Goal: Task Accomplishment & Management: Manage account settings

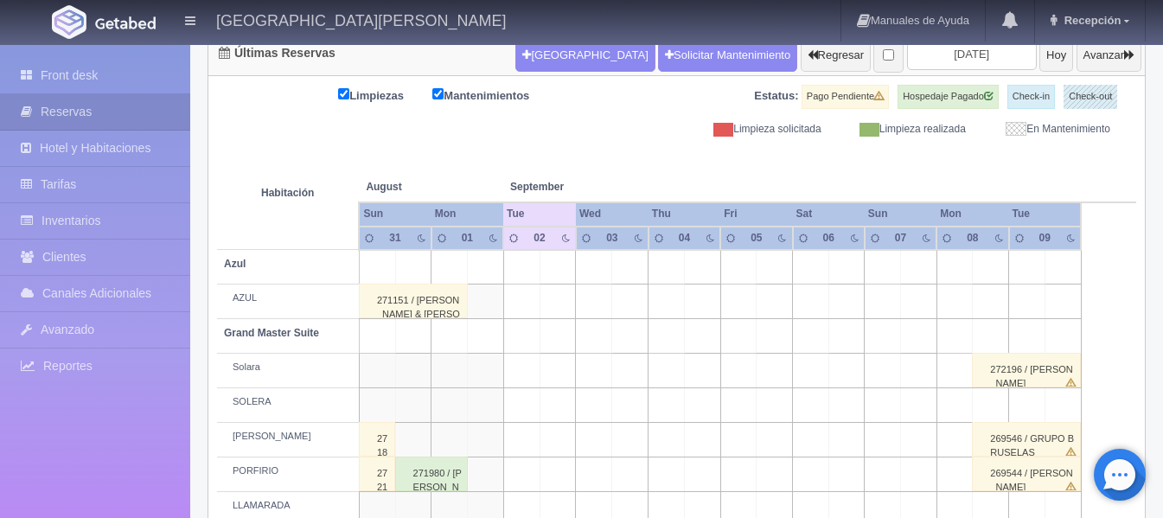
scroll to position [188, 0]
click at [939, 61] on input "[DATE]" at bounding box center [972, 54] width 130 height 32
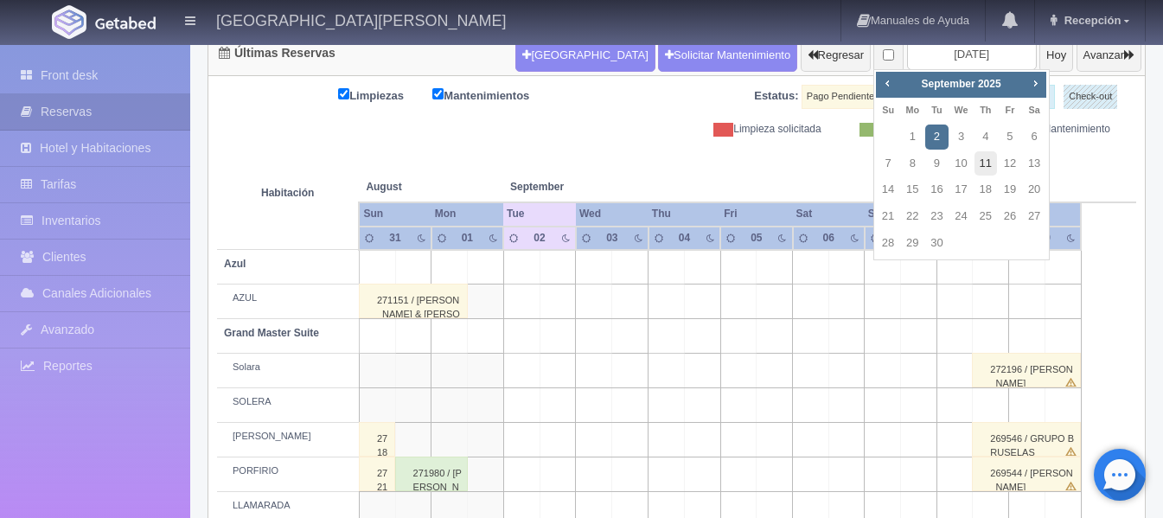
click at [980, 153] on link "11" at bounding box center [985, 163] width 22 height 25
type input "2025-09-11"
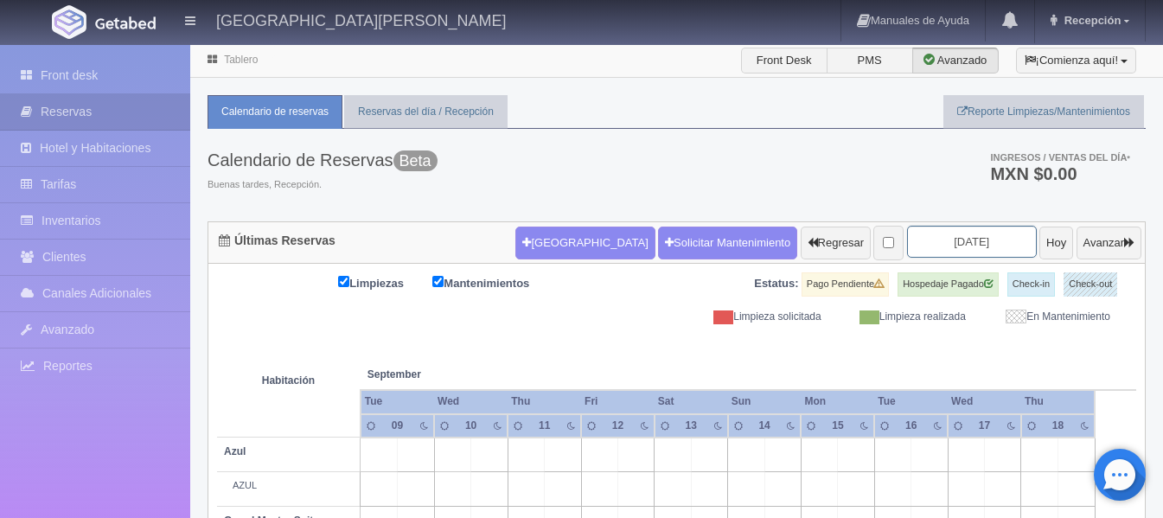
click at [942, 238] on input "[DATE]" at bounding box center [972, 242] width 130 height 32
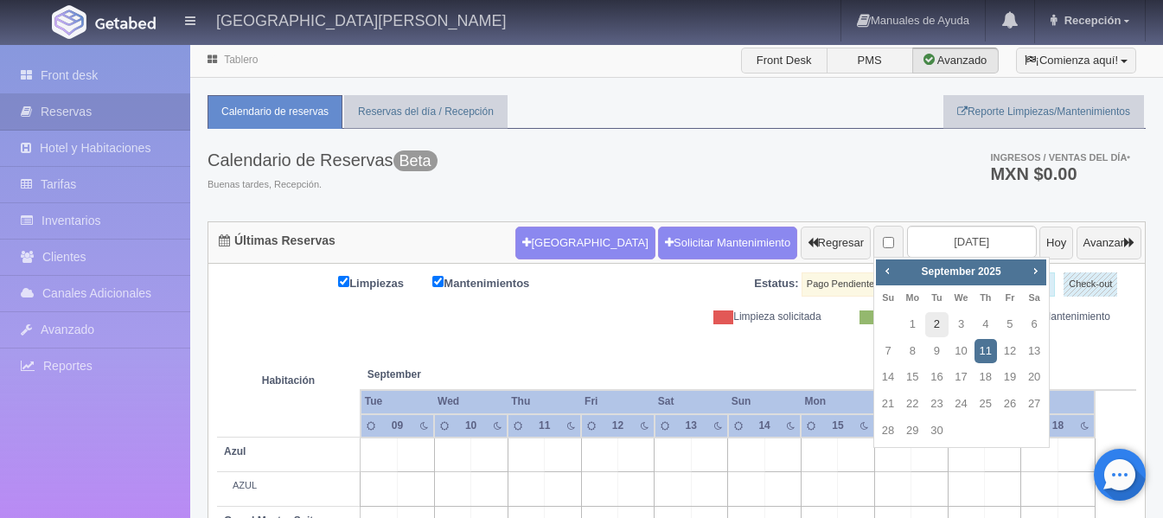
click at [942, 331] on link "2" at bounding box center [936, 324] width 22 height 25
type input "2025-09-02"
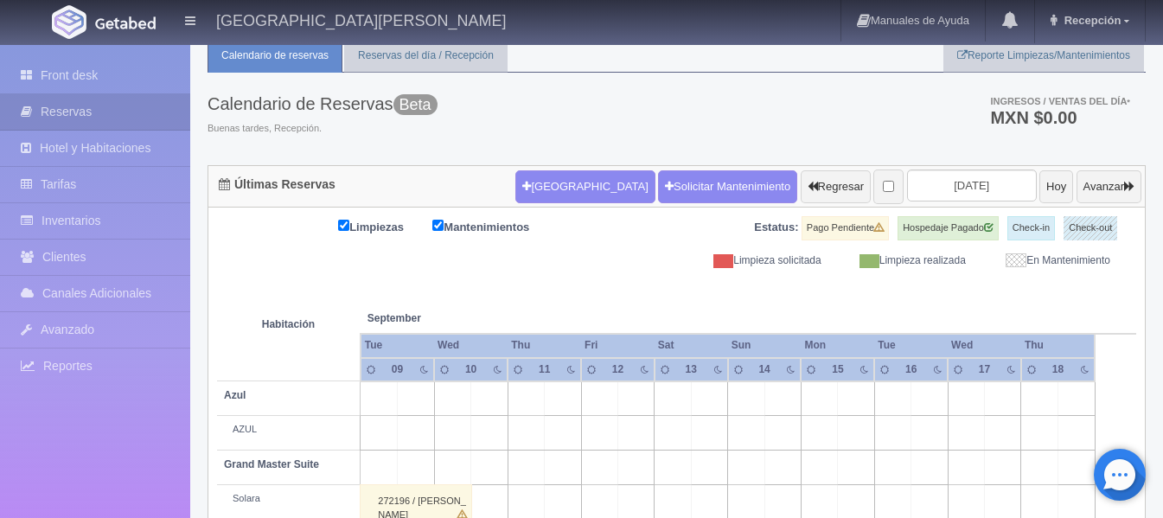
scroll to position [86, 0]
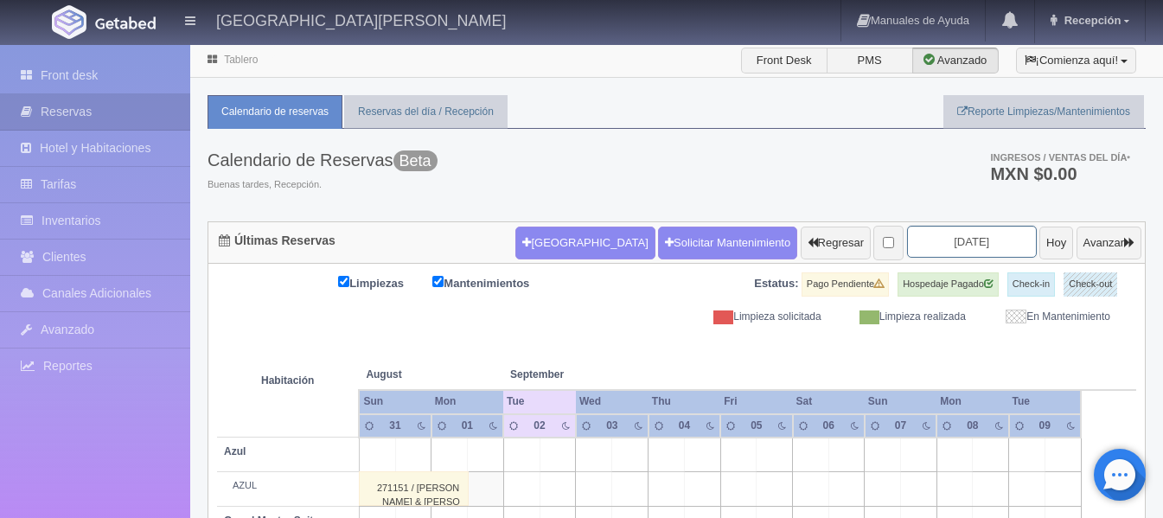
click at [972, 246] on input "2025-09-02" at bounding box center [972, 242] width 130 height 32
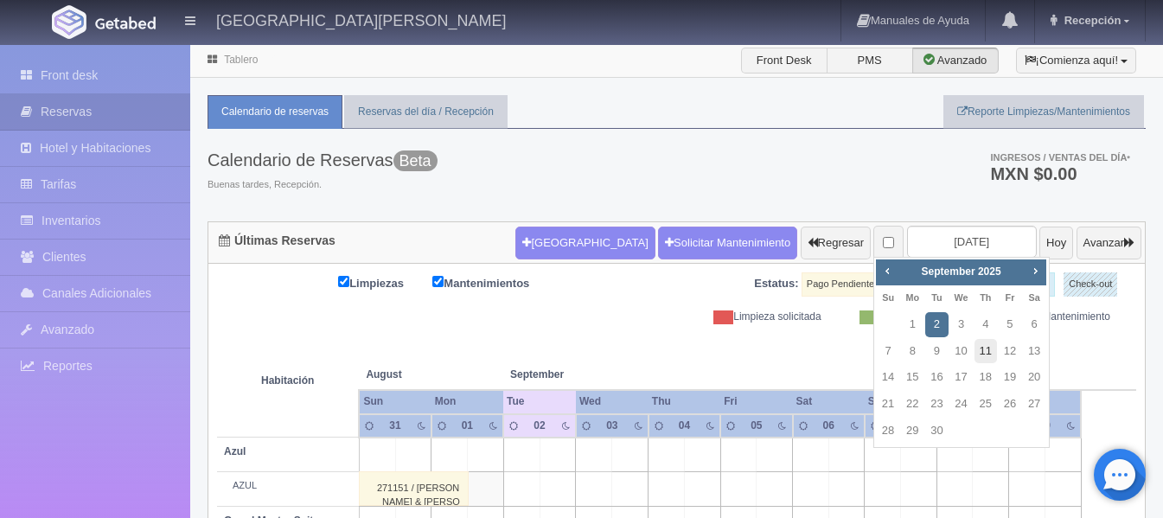
click at [974, 353] on link "11" at bounding box center [985, 351] width 22 height 25
type input "[DATE]"
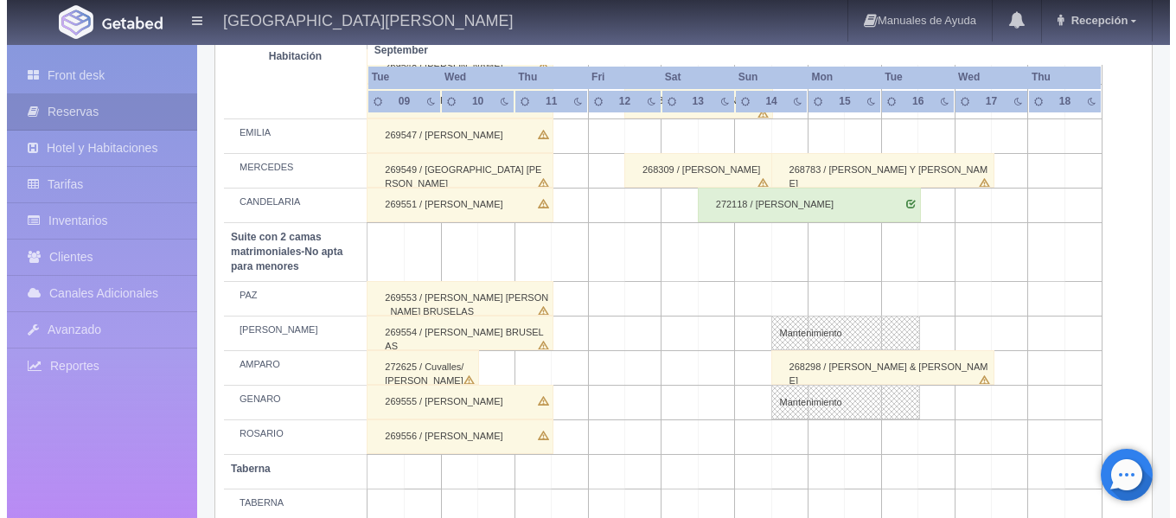
scroll to position [1383, 0]
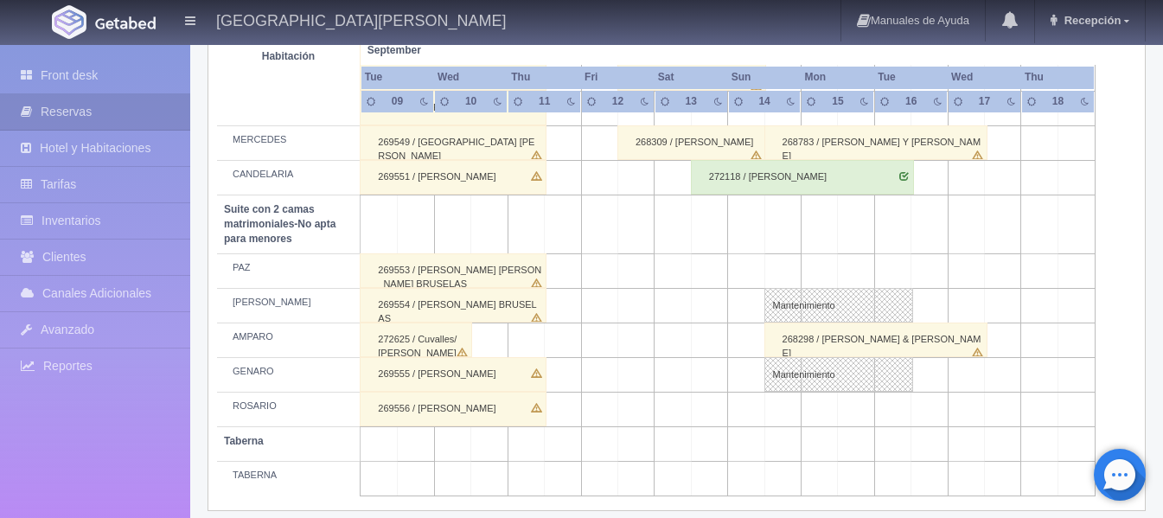
click at [572, 332] on td at bounding box center [563, 340] width 36 height 35
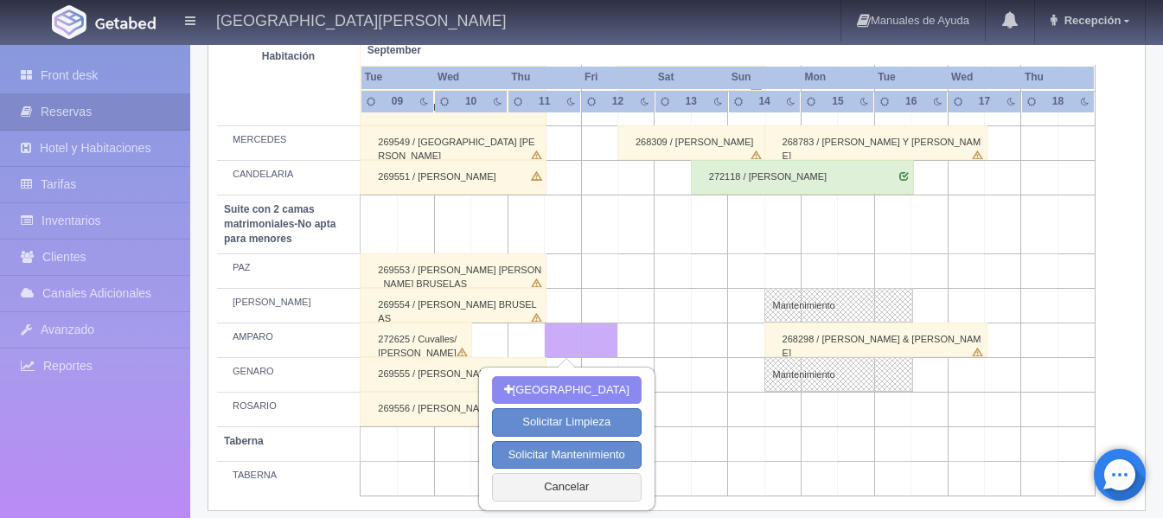
click at [661, 332] on td at bounding box center [673, 340] width 36 height 35
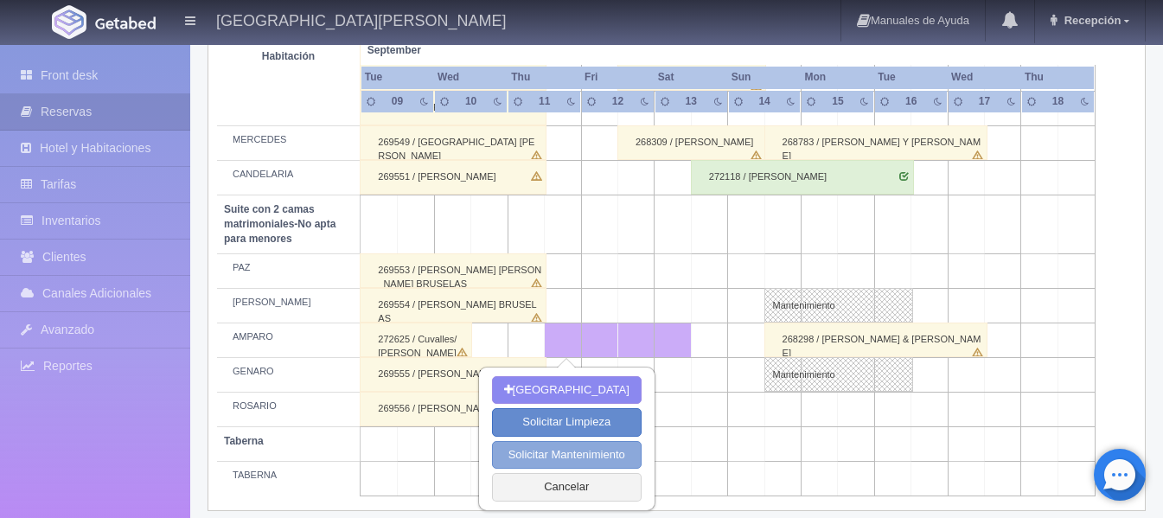
click at [570, 445] on button "Solicitar Mantenimiento" at bounding box center [567, 455] width 150 height 29
select select "Mantenimiento"
type input "[DATE]"
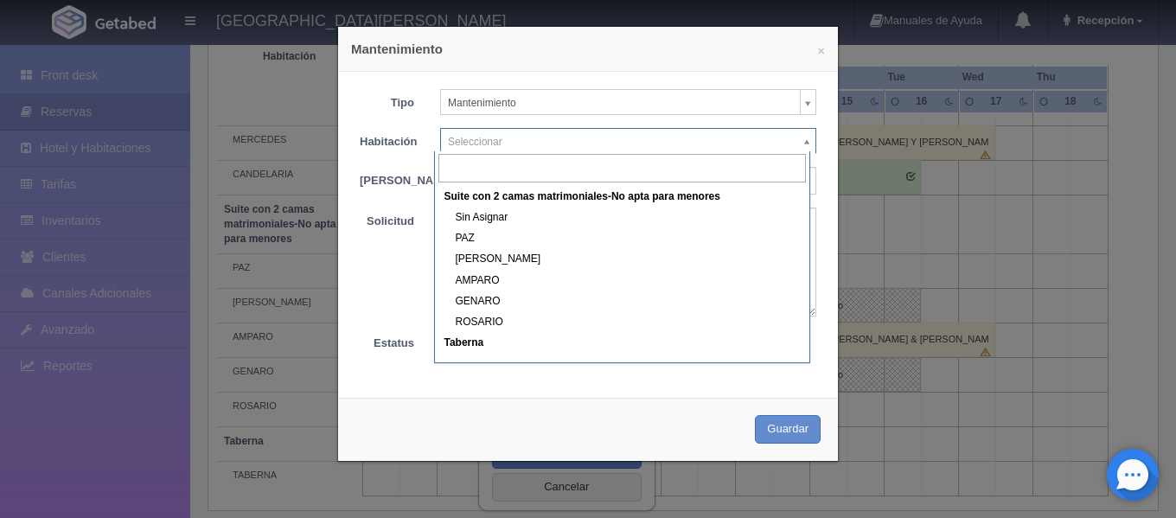
scroll to position [778, 0]
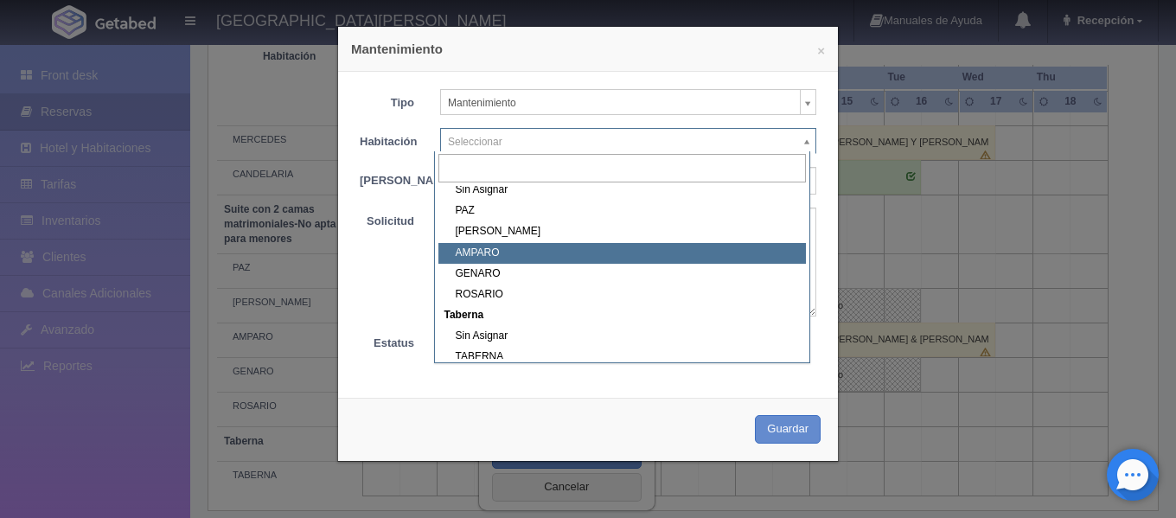
select select "1891_AMPARO"
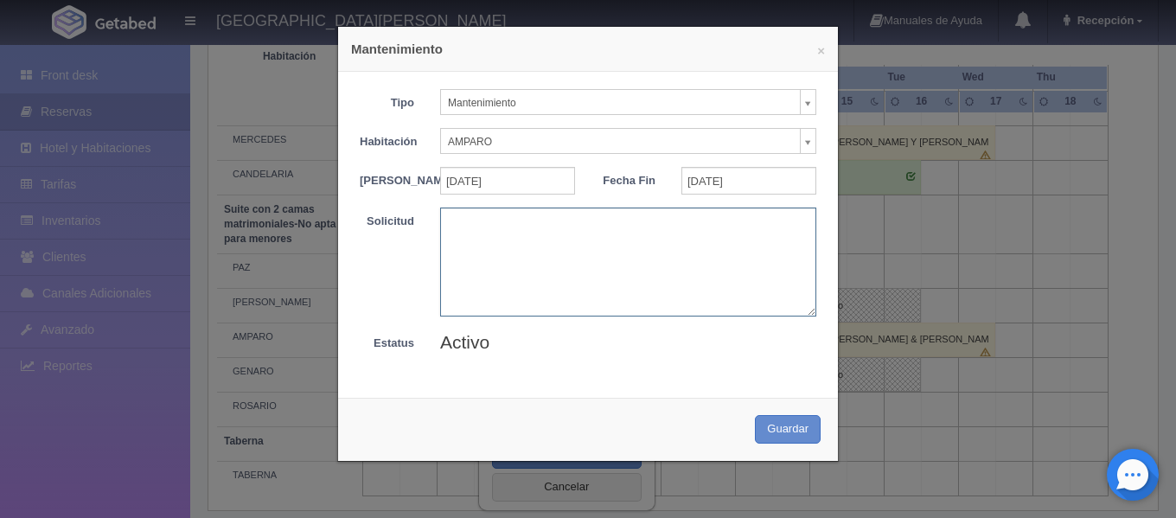
click at [486, 246] on textarea at bounding box center [628, 262] width 376 height 108
type textarea "Rodolfo"
click at [789, 444] on button "Guardar" at bounding box center [788, 429] width 66 height 29
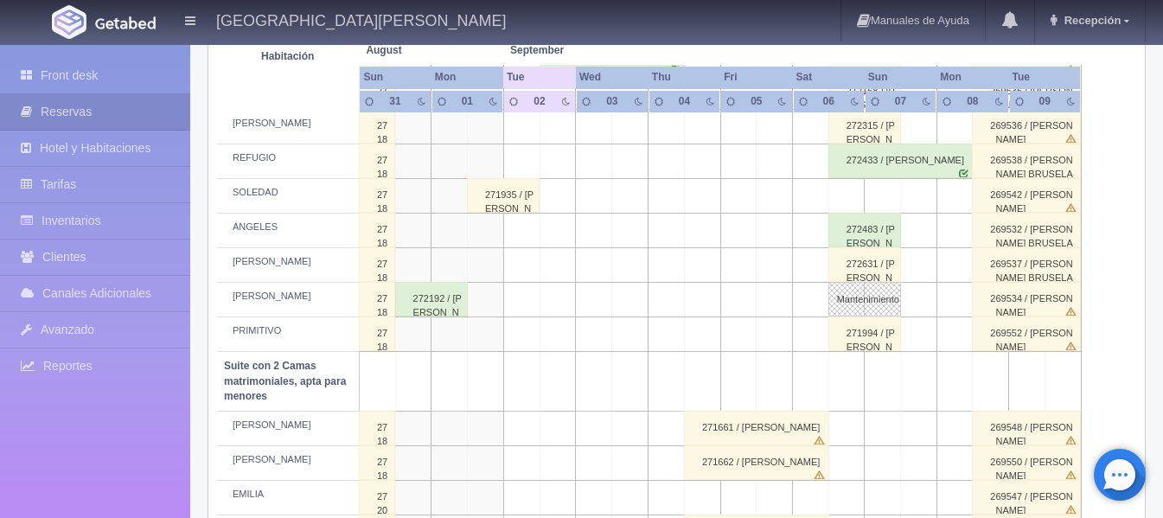
scroll to position [993, 0]
click at [865, 303] on link "Mantenimiento" at bounding box center [864, 300] width 73 height 35
select select "Mantenimiento"
select select "1921_NICOLÁS"
type input "06-09-2025"
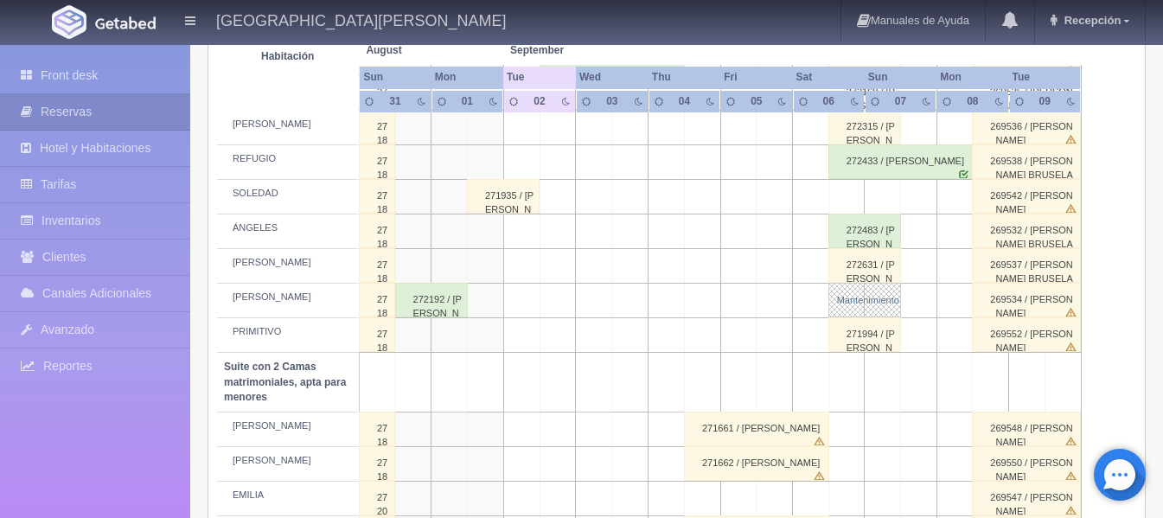
type input "07-09-2025"
type textarea "Rodolfo s."
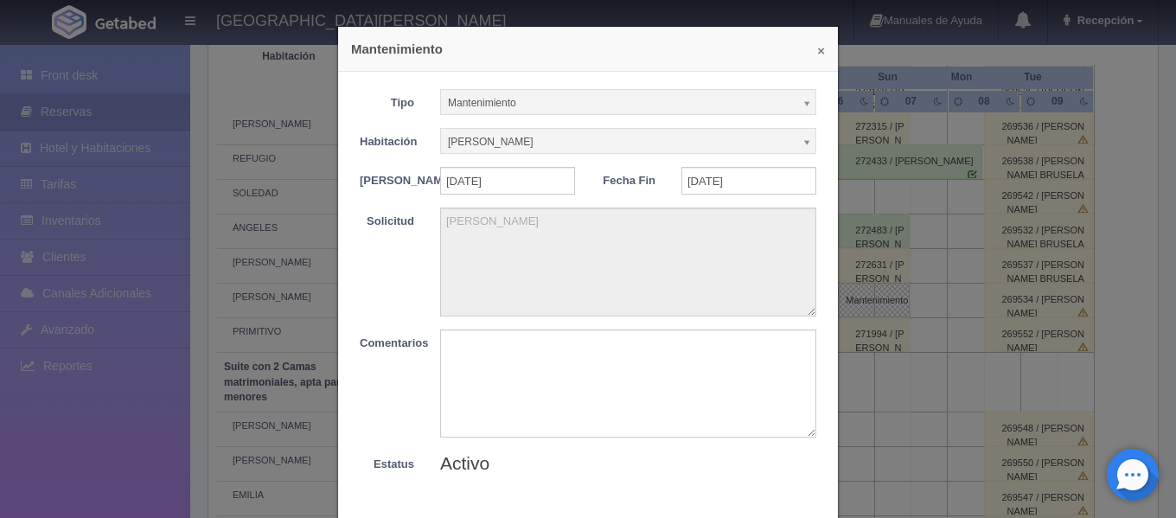
click at [817, 51] on button "×" at bounding box center [821, 50] width 8 height 13
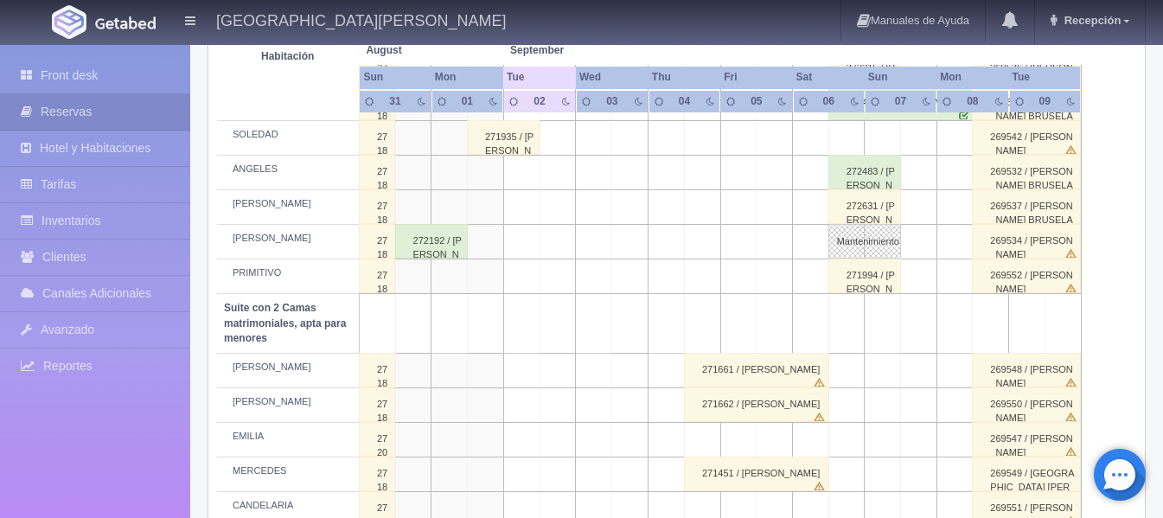
scroll to position [966, 0]
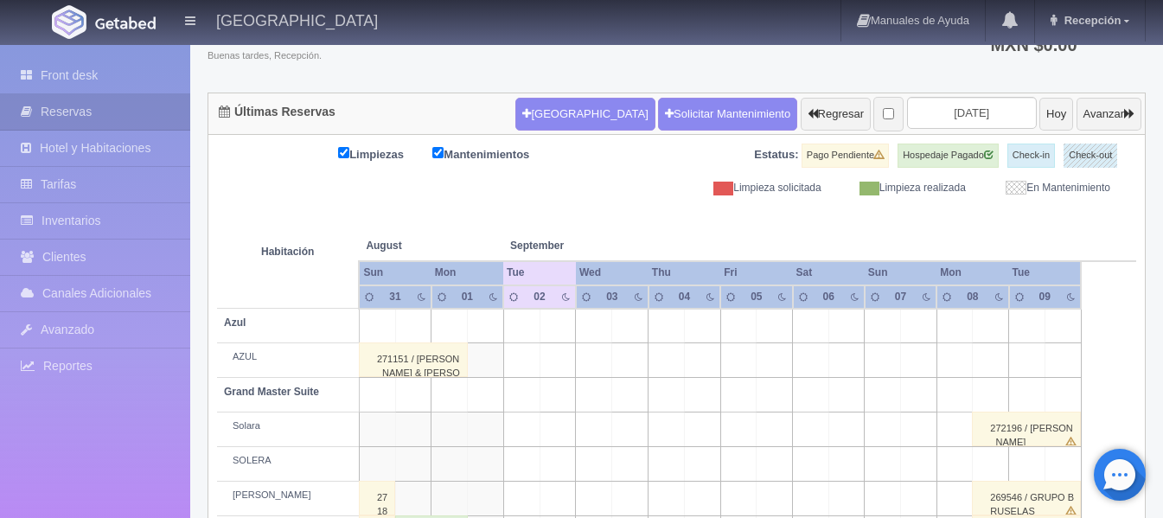
scroll to position [129, 0]
click at [937, 104] on input "[DATE]" at bounding box center [972, 113] width 130 height 32
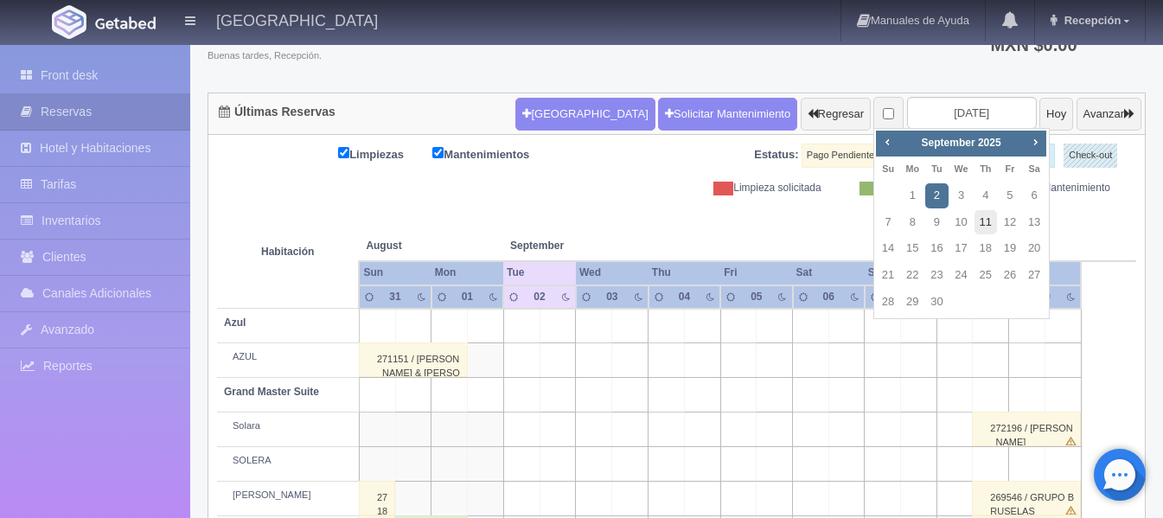
click at [993, 225] on link "11" at bounding box center [985, 222] width 22 height 25
type input "[DATE]"
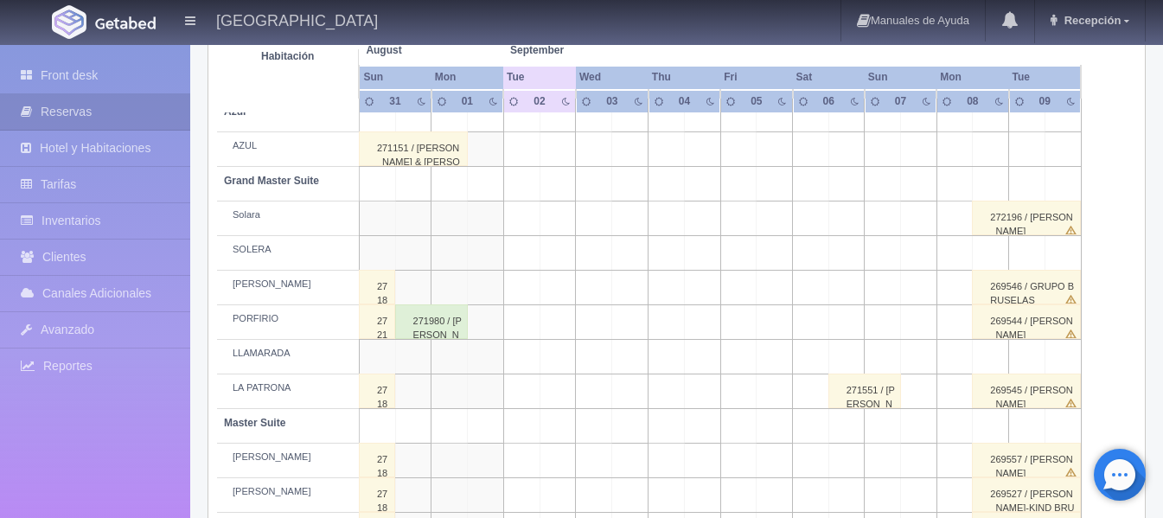
scroll to position [388, 0]
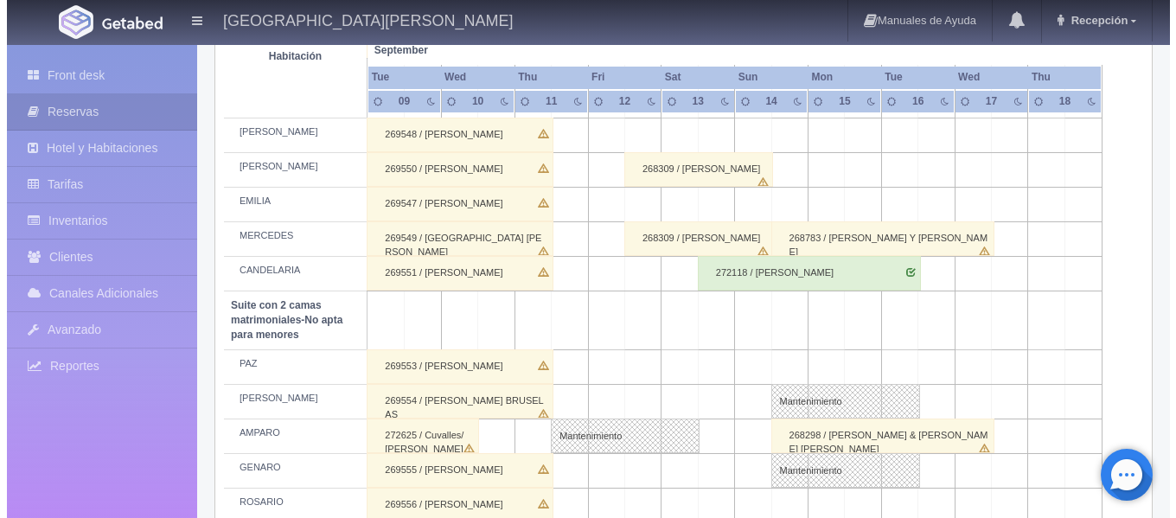
scroll to position [1383, 0]
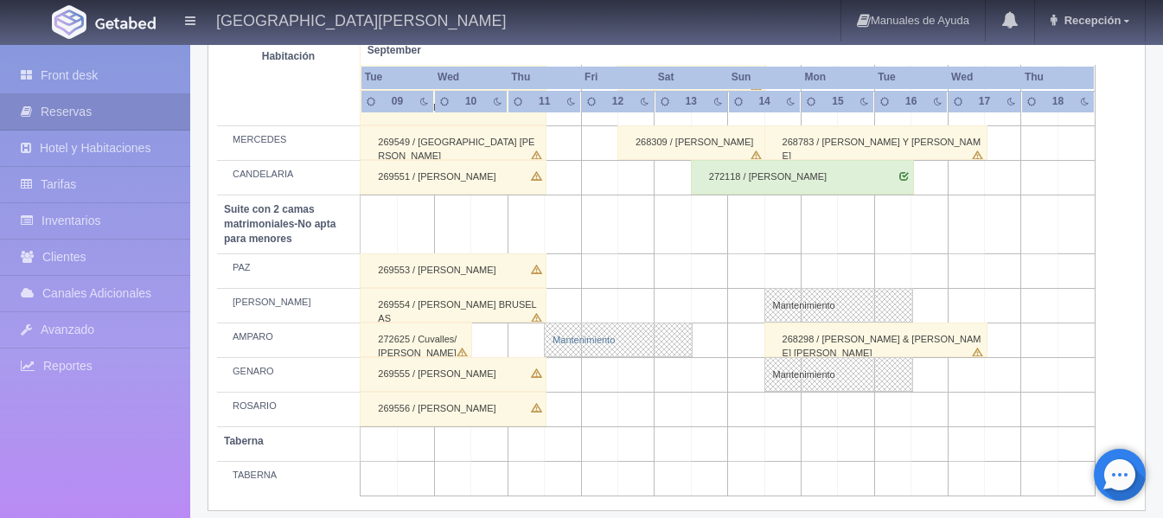
click at [597, 339] on link "Mantenimiento" at bounding box center [618, 340] width 149 height 35
select select "Mantenimiento"
select select "1891_AMPARO"
type input "[DATE]"
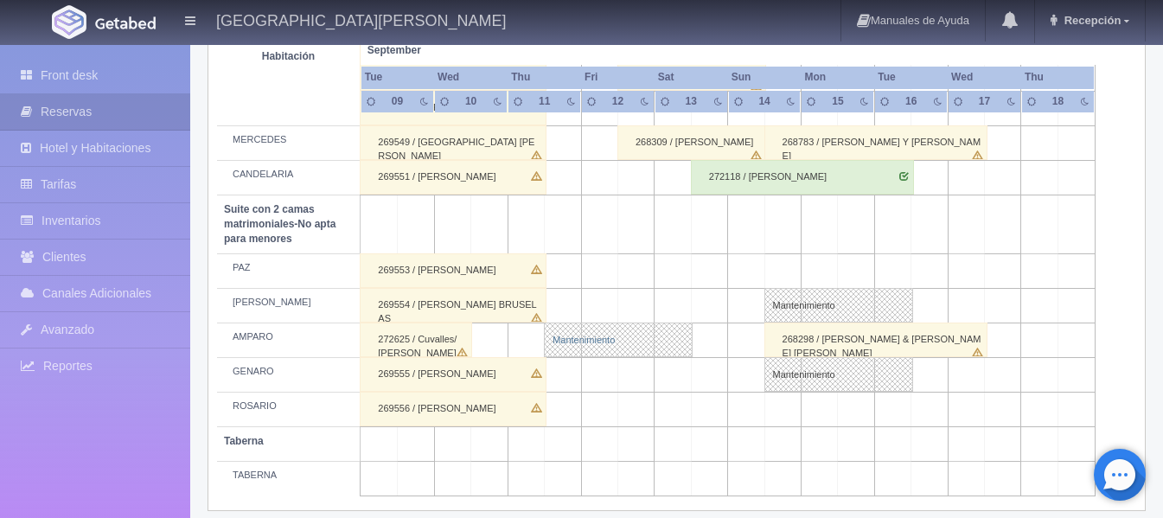
type textarea "[PERSON_NAME]"
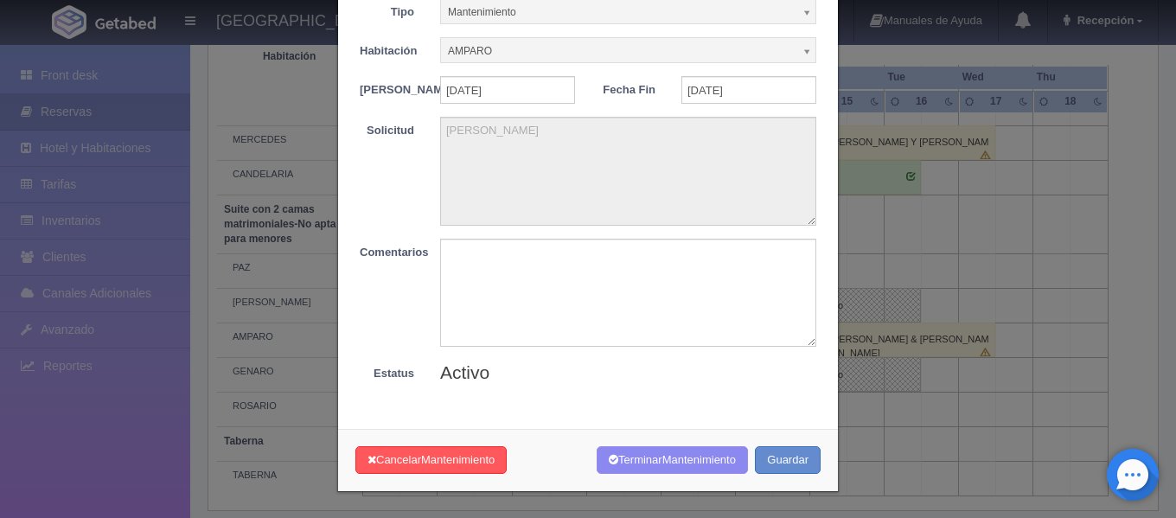
scroll to position [101, 0]
click at [496, 267] on textarea at bounding box center [628, 293] width 376 height 108
click at [463, 457] on span "Mantenimiento" at bounding box center [457, 459] width 73 height 13
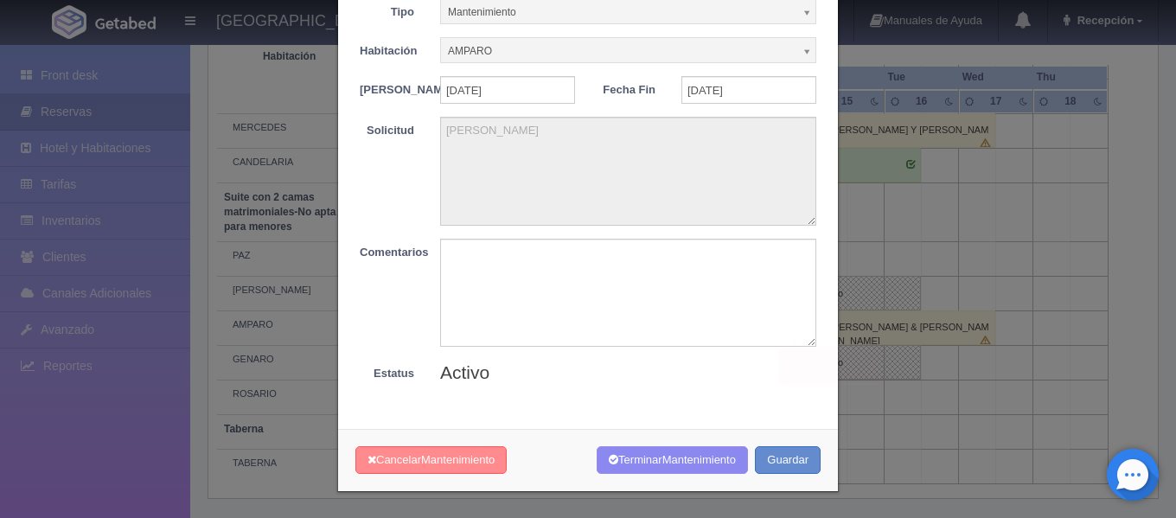
scroll to position [1398, 0]
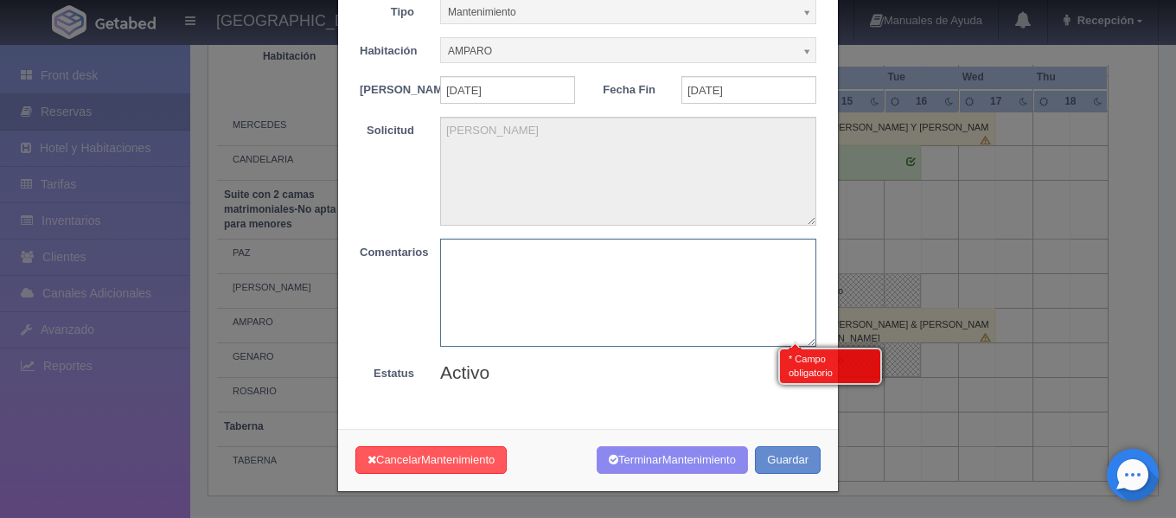
click at [589, 281] on textarea at bounding box center [628, 293] width 376 height 108
type textarea "listo"
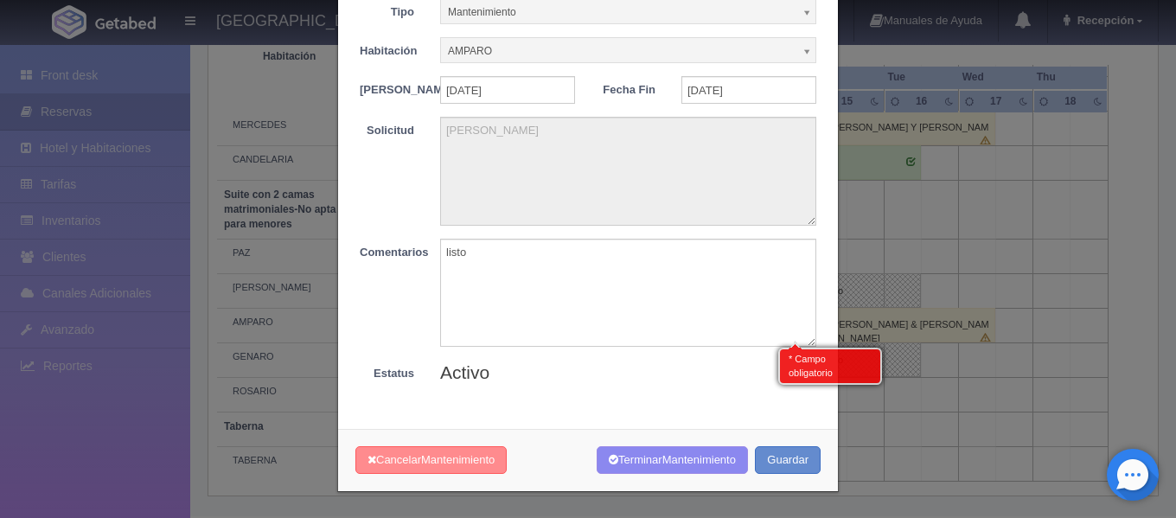
click at [490, 464] on span "Mantenimiento" at bounding box center [457, 459] width 73 height 13
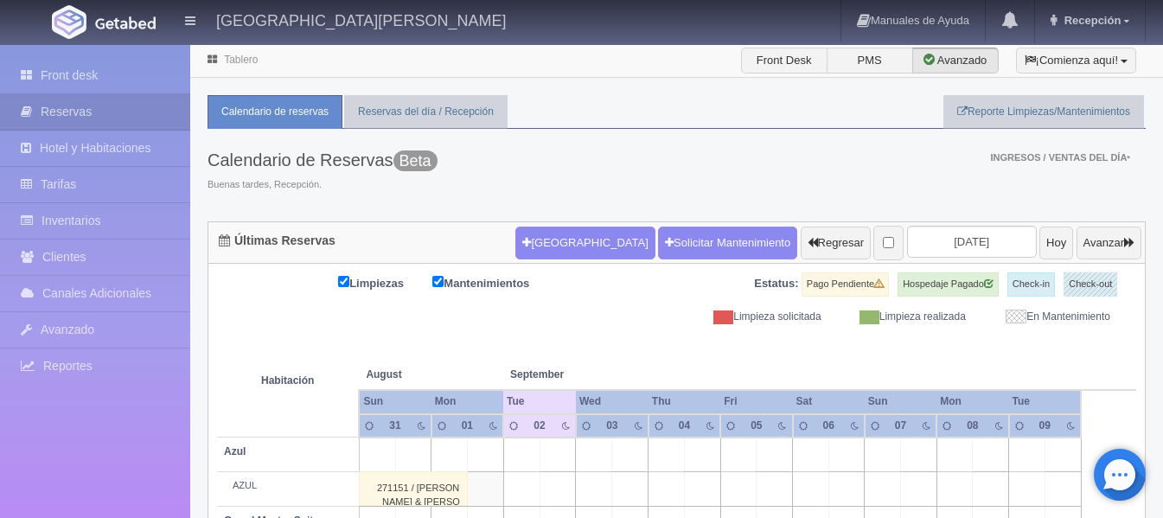
scroll to position [129, 0]
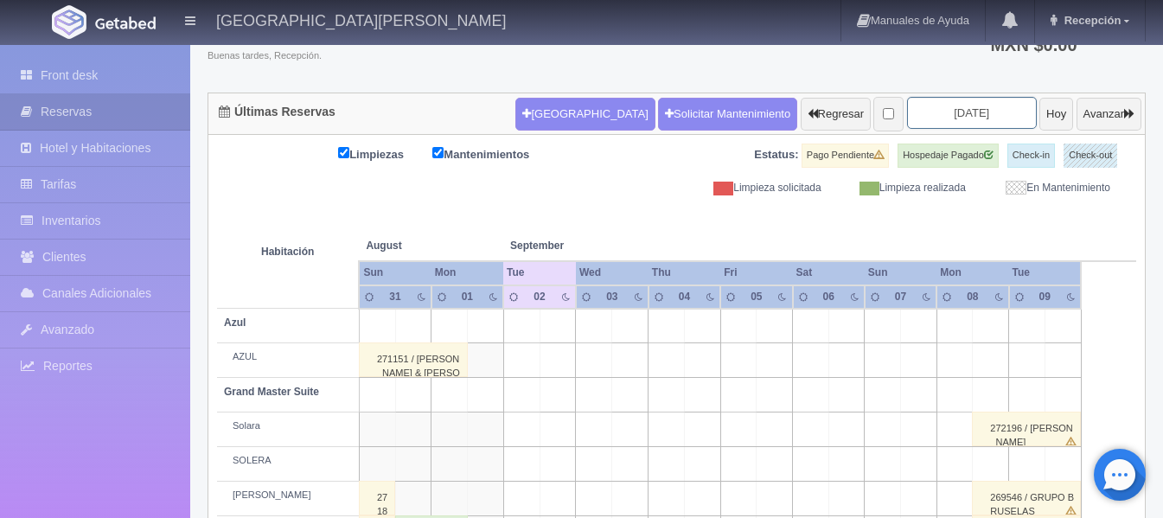
click at [955, 114] on input "[DATE]" at bounding box center [972, 113] width 130 height 32
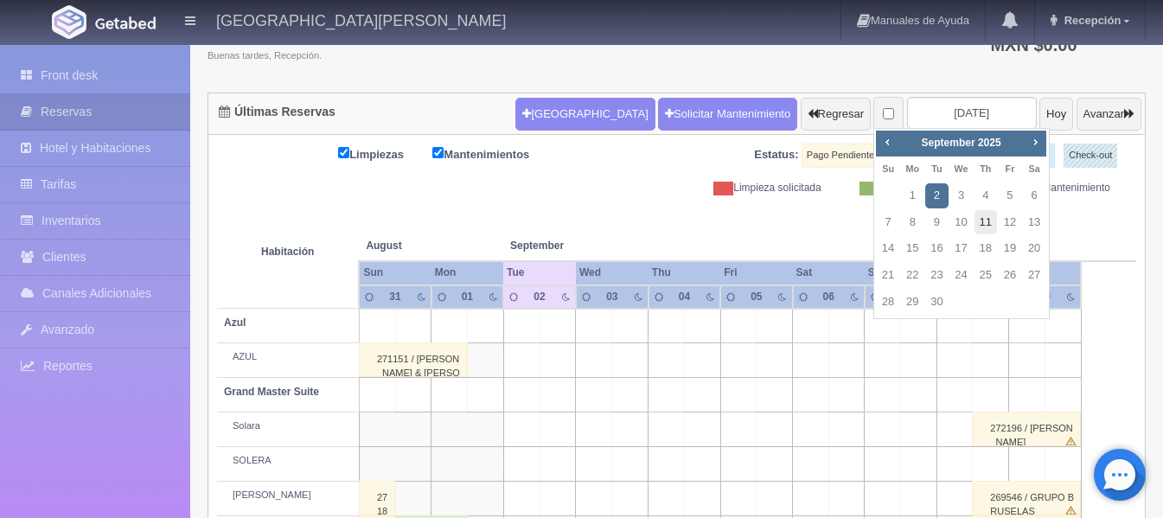
click at [974, 227] on link "11" at bounding box center [985, 222] width 22 height 25
type input "[DATE]"
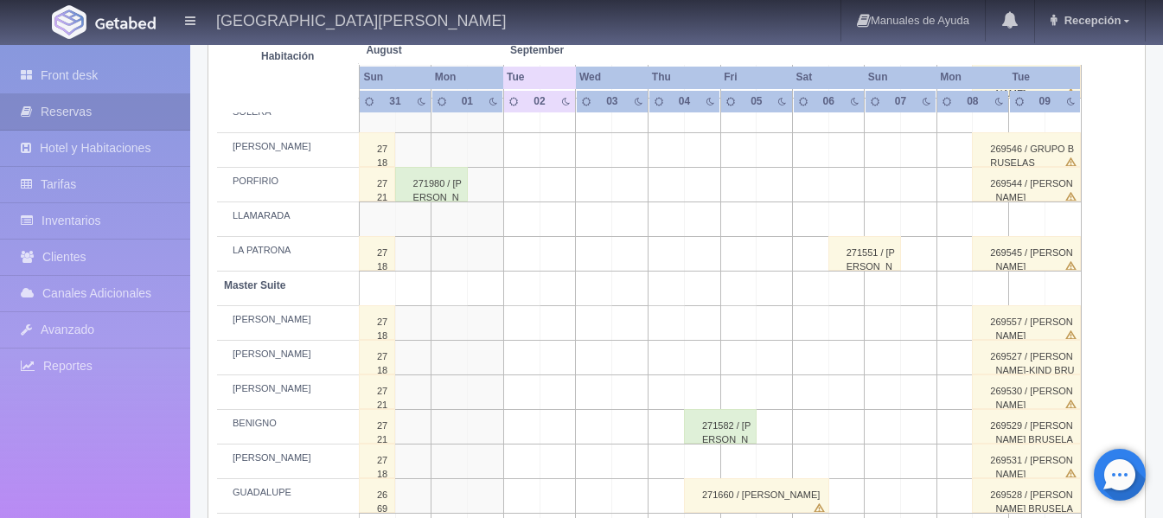
scroll to position [561, 0]
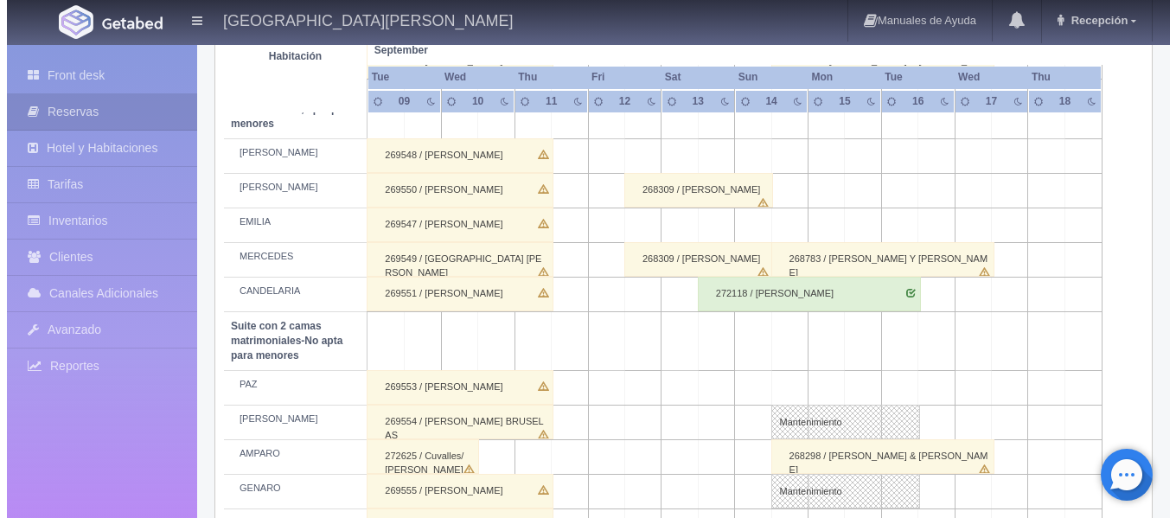
scroll to position [1398, 0]
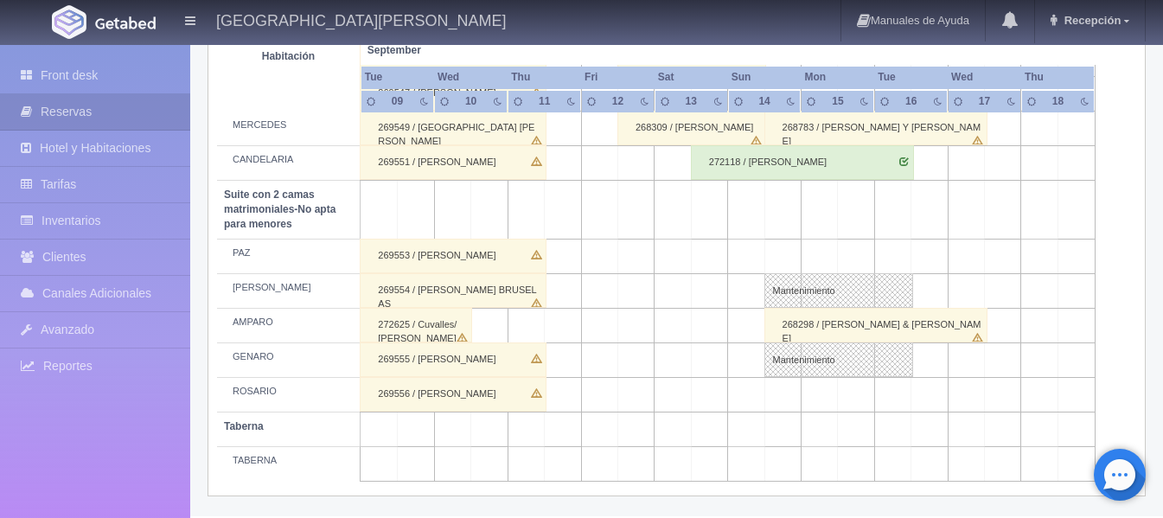
click at [577, 286] on td at bounding box center [563, 291] width 36 height 35
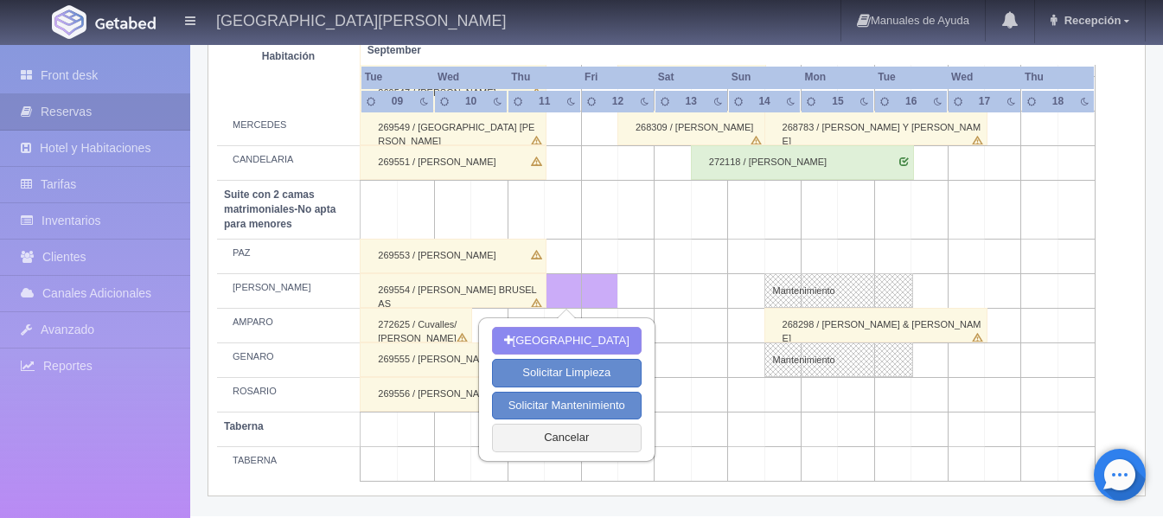
click at [659, 287] on td at bounding box center [673, 291] width 36 height 35
click at [576, 339] on button "[GEOGRAPHIC_DATA]" at bounding box center [567, 341] width 150 height 29
type input "11-09-2025"
type input "13-09-2025"
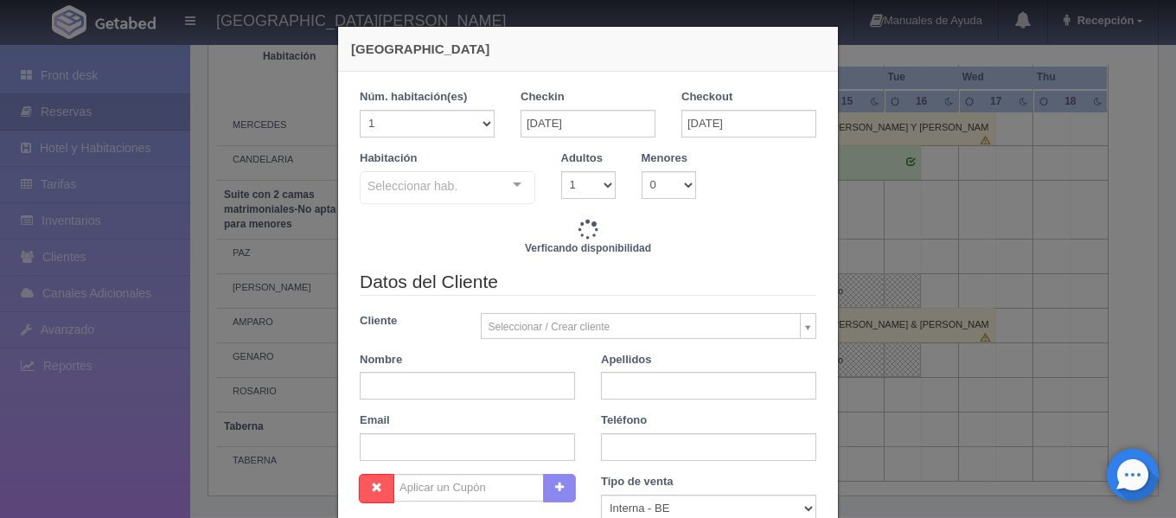
checkbox input "false"
type input "8620.00"
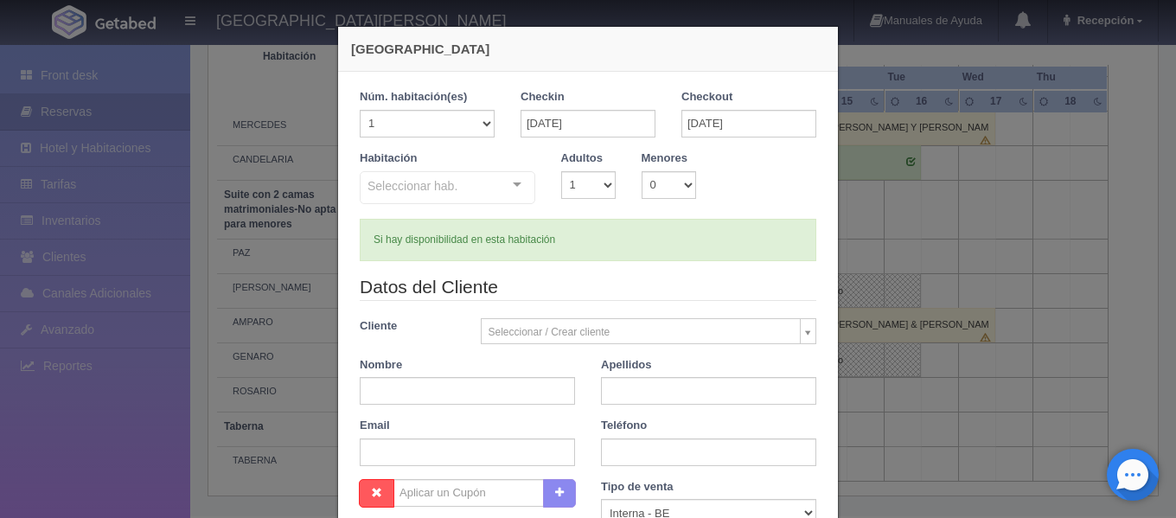
checkbox input "false"
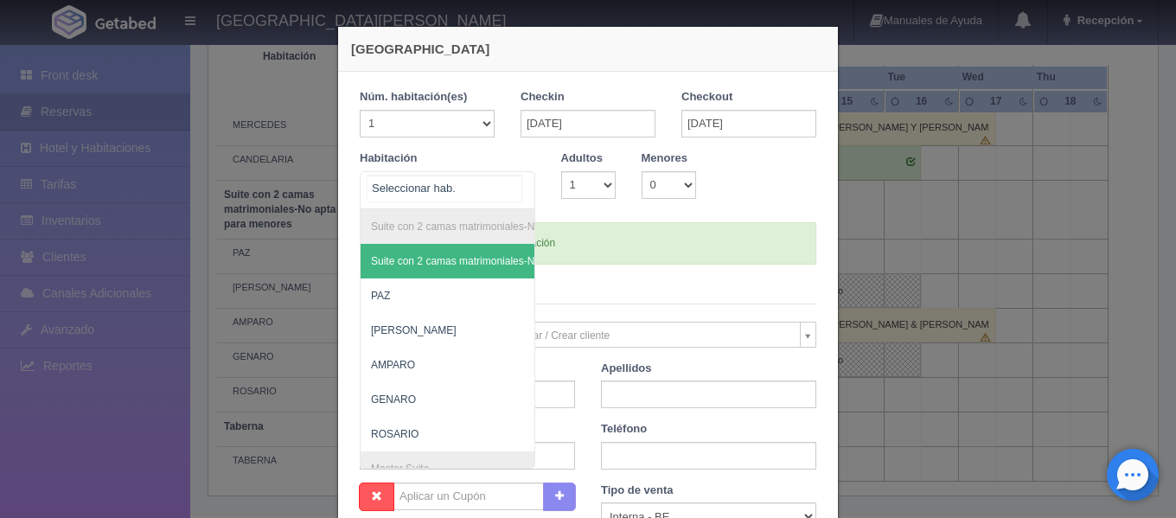
click at [514, 187] on div "Suite con 2 camas matrimoniales-No apta para menores Suite con 2 camas matrimon…" at bounding box center [448, 190] width 176 height 38
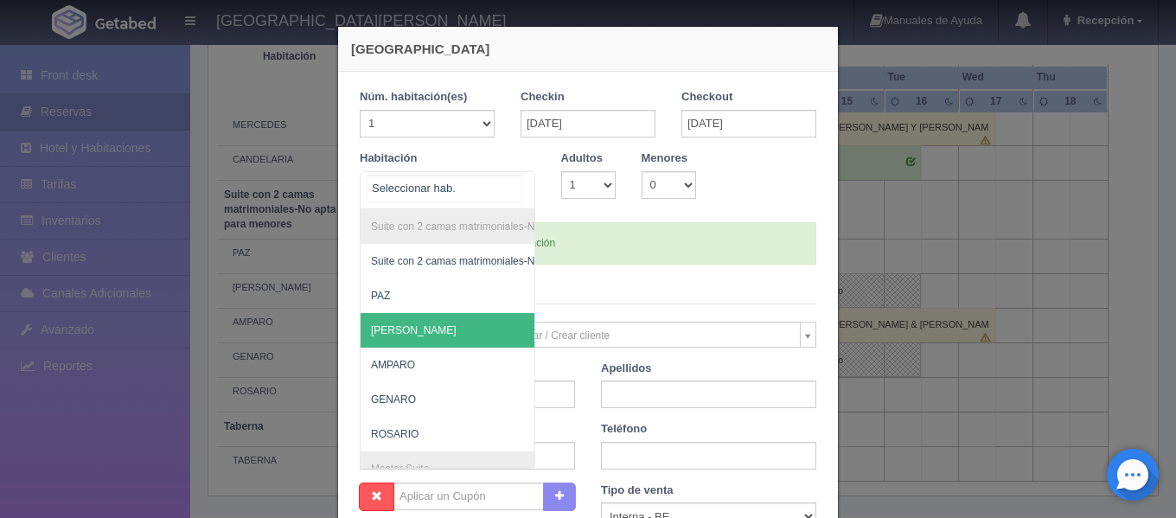
click at [405, 326] on span "[PERSON_NAME]" at bounding box center [532, 330] width 342 height 35
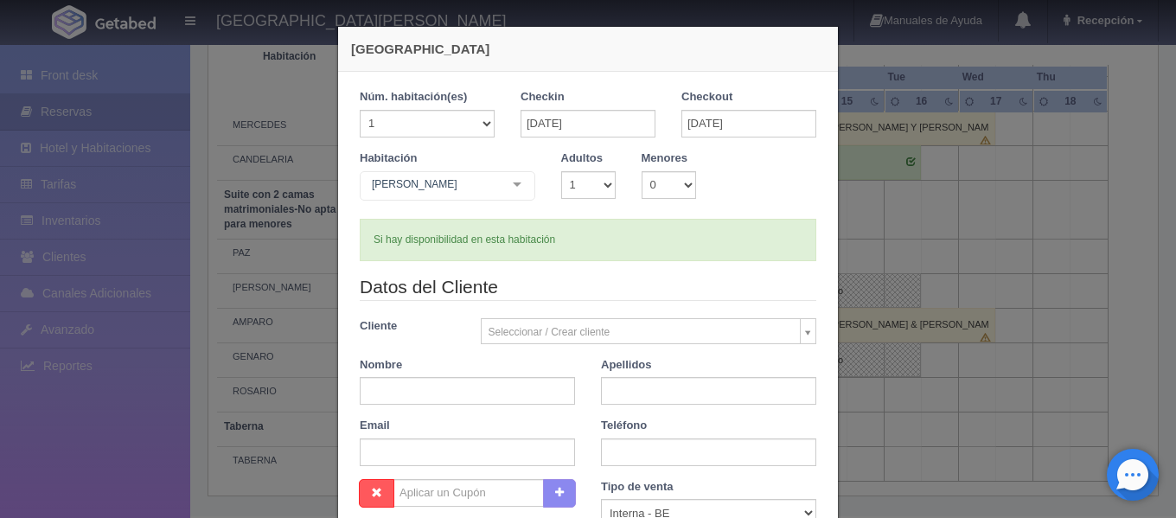
checkbox input "false"
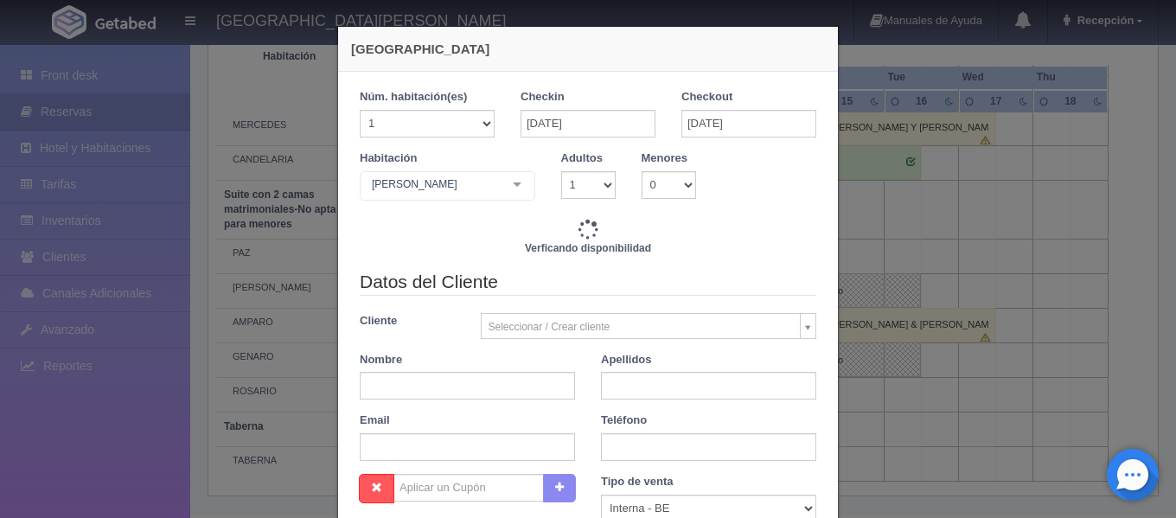
type input "8620.00"
checkbox input "false"
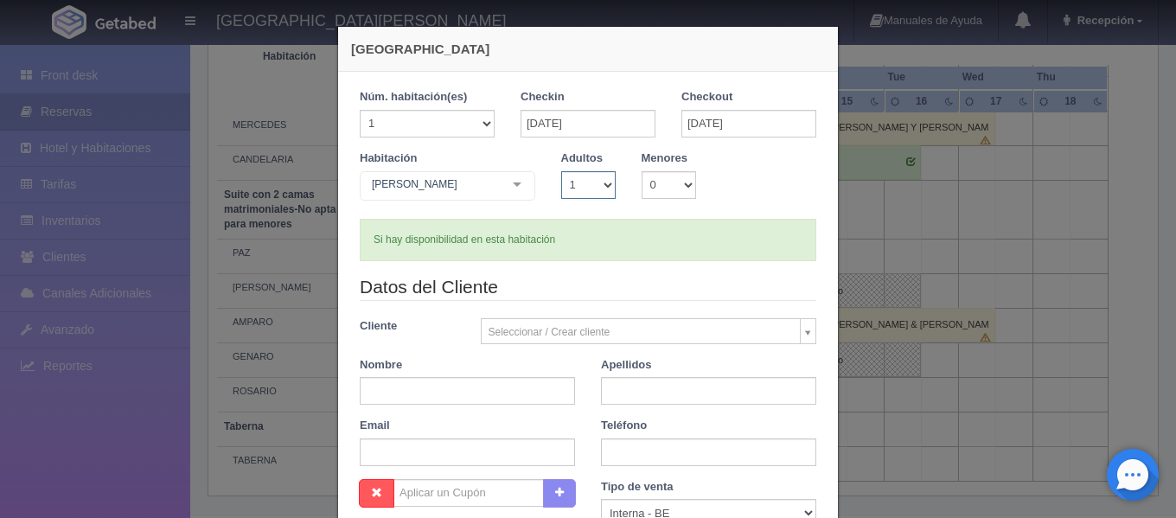
click at [598, 192] on select "1 2 3 4 5 6 7 8 9 10" at bounding box center [588, 185] width 54 height 28
select select "2"
click at [561, 171] on select "1 2 3 4 5 6 7 8 9 10" at bounding box center [588, 185] width 54 height 28
checkbox input "false"
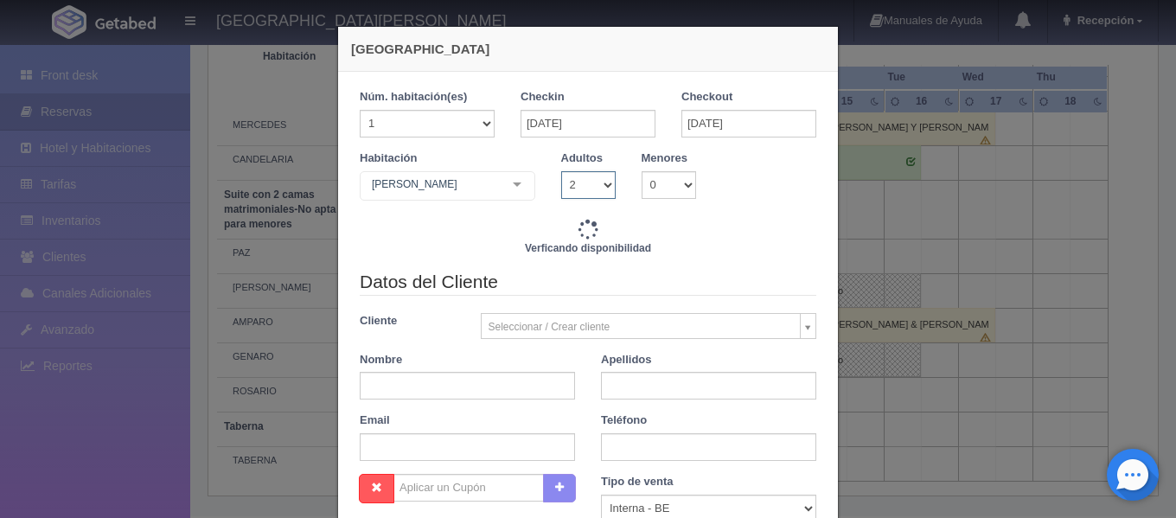
type input "8620.00"
checkbox input "false"
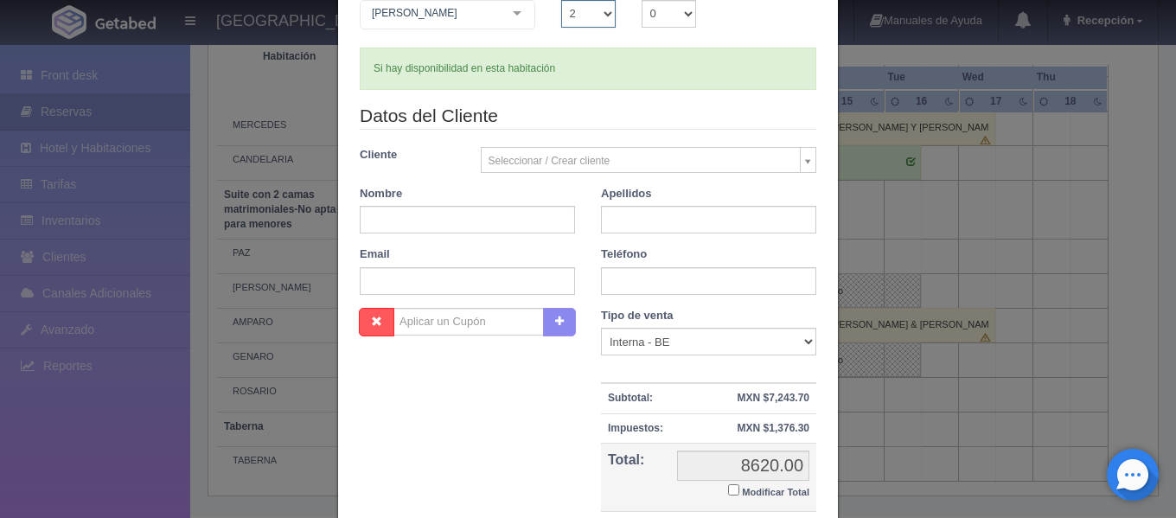
scroll to position [173, 0]
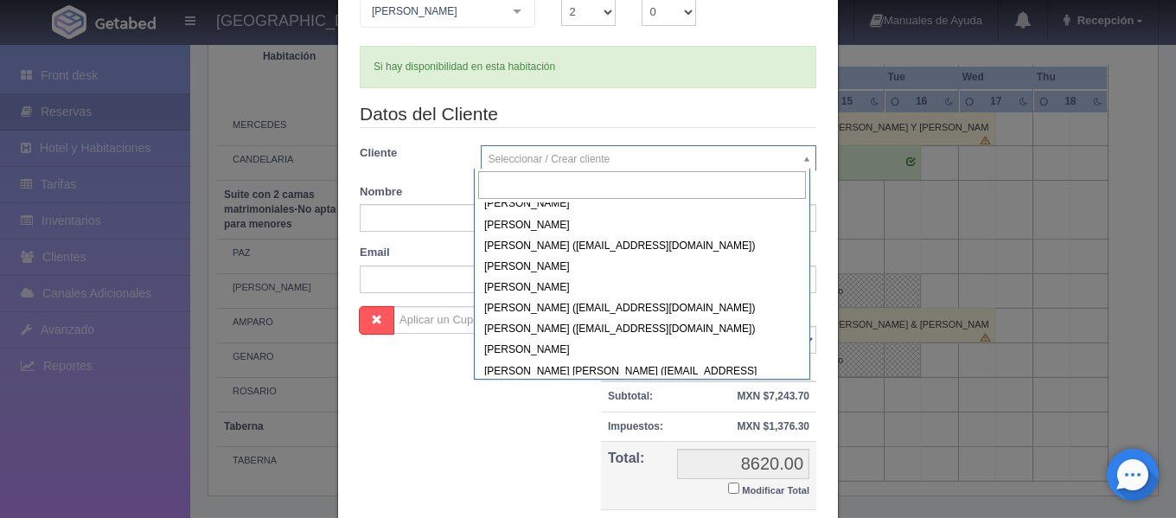
scroll to position [131594, 0]
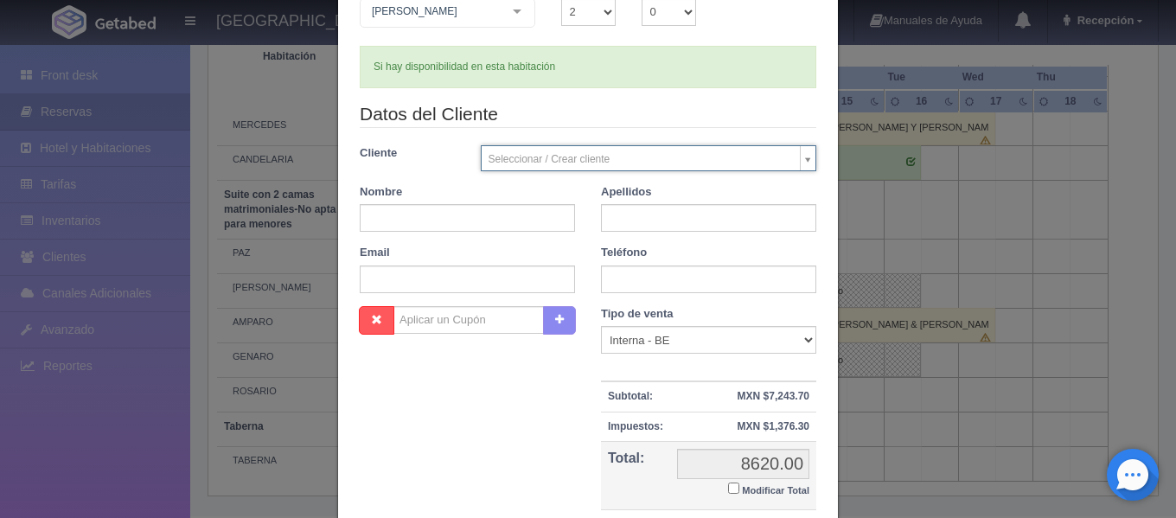
click at [360, 221] on input "text" at bounding box center [467, 218] width 215 height 28
type input "m"
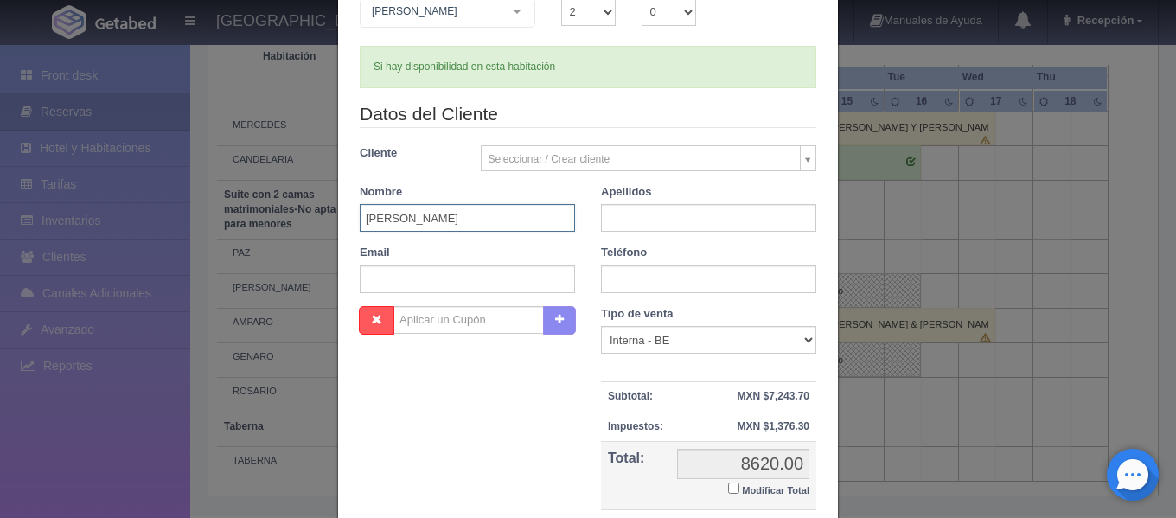
type input "MARIA CONSUELO"
click at [610, 216] on input "text" at bounding box center [708, 218] width 215 height 28
click at [624, 213] on input "CEMDEJAS" at bounding box center [708, 218] width 215 height 28
click at [676, 223] on input "CENDEJAS" at bounding box center [708, 218] width 215 height 28
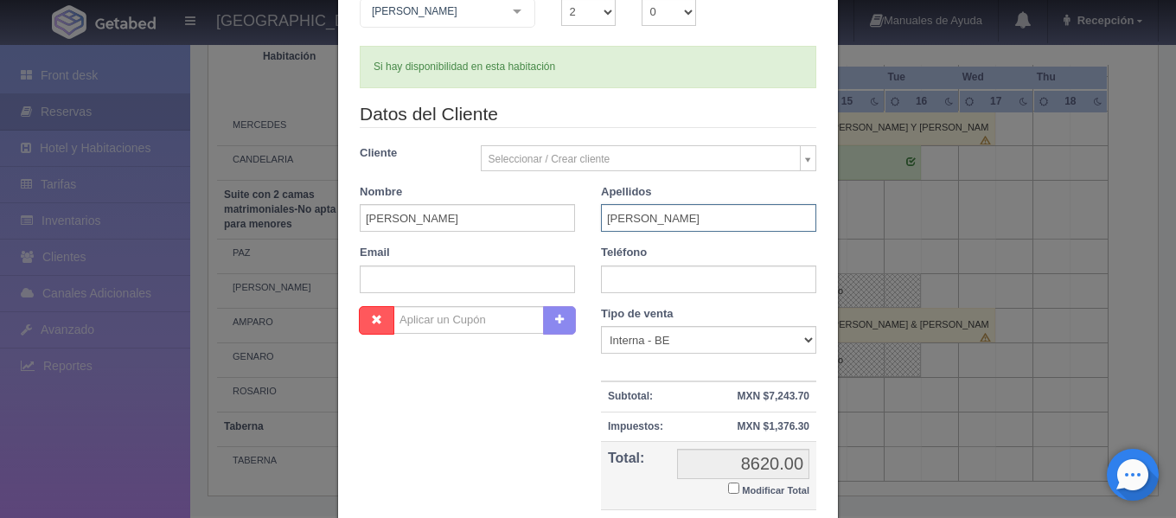
type input "CENDEJAS RUIZ"
click at [676, 284] on input "text" at bounding box center [708, 279] width 215 height 28
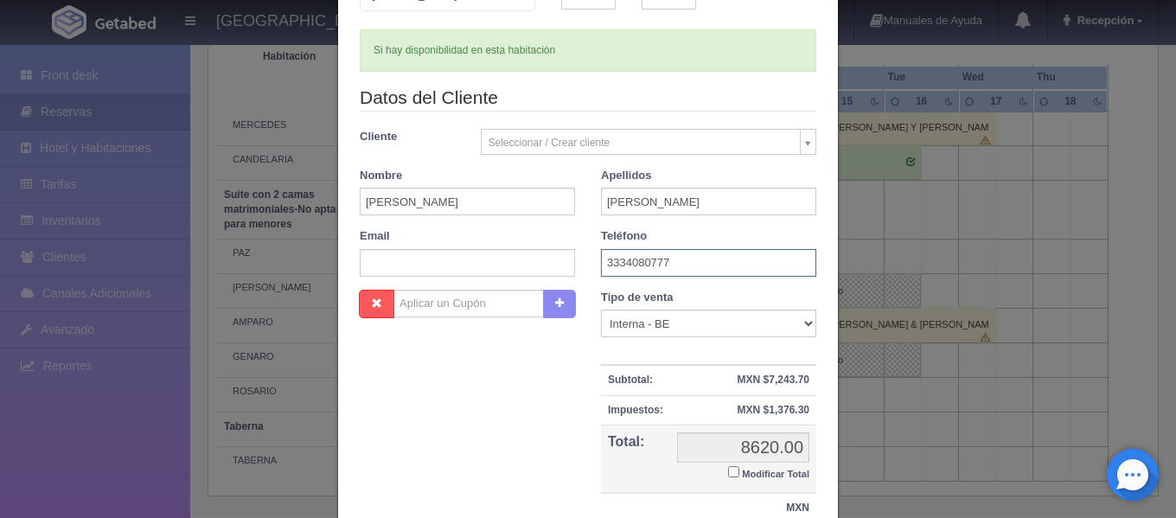
scroll to position [159, 0]
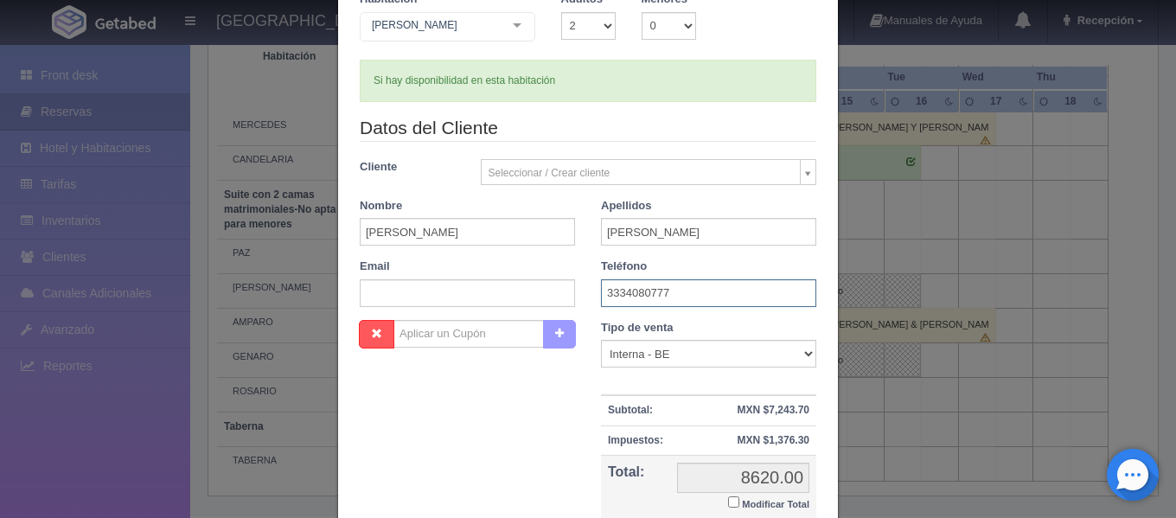
type input "3334080777"
click at [545, 340] on button "button" at bounding box center [559, 334] width 33 height 29
click at [450, 332] on input "text" at bounding box center [468, 334] width 150 height 28
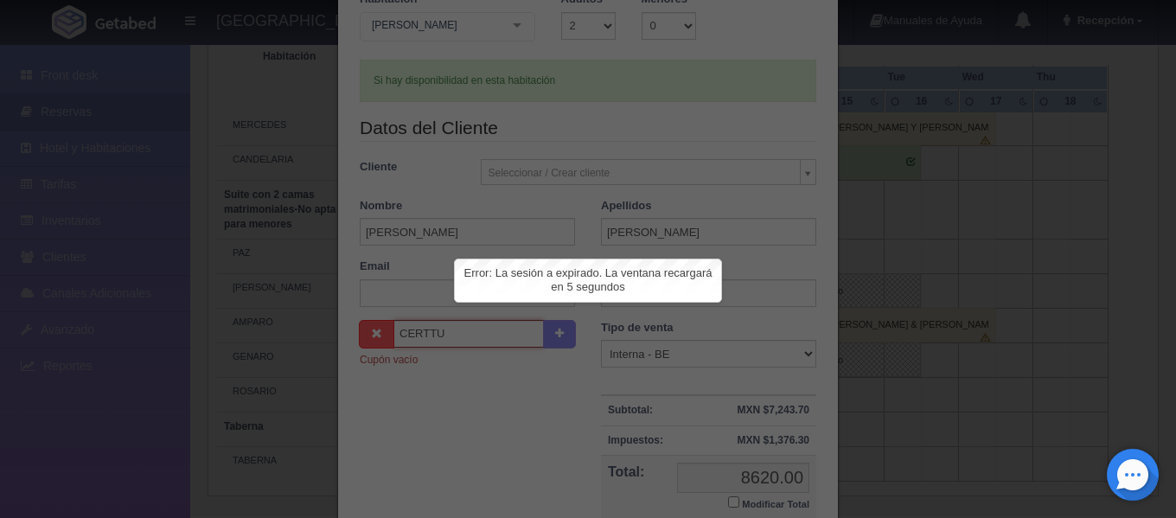
type input "CERTTU"
click at [649, 316] on div at bounding box center [588, 259] width 1176 height 518
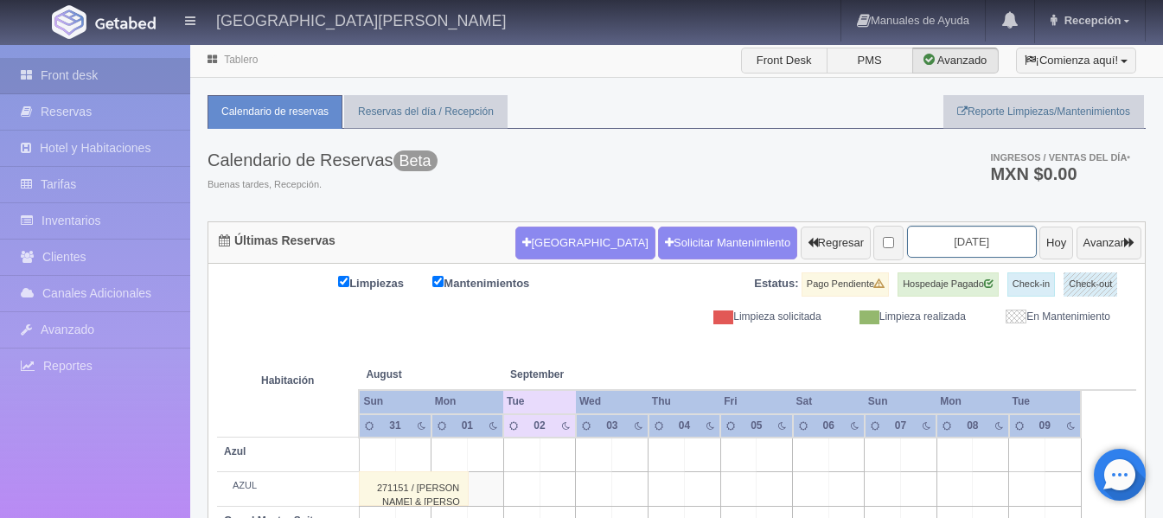
click at [920, 240] on input "[DATE]" at bounding box center [972, 242] width 130 height 32
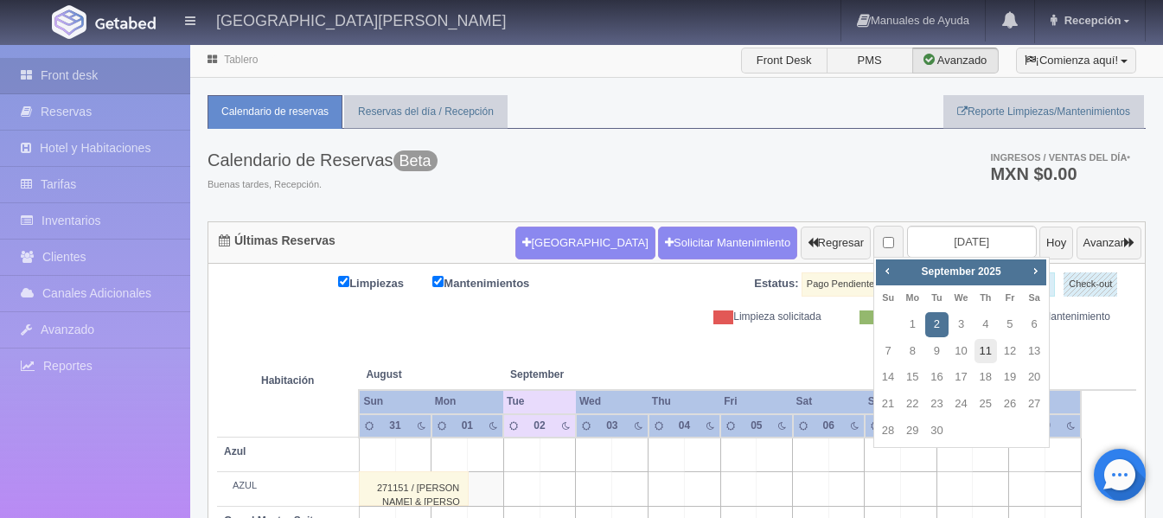
click at [989, 352] on link "11" at bounding box center [985, 351] width 22 height 25
type input "[DATE]"
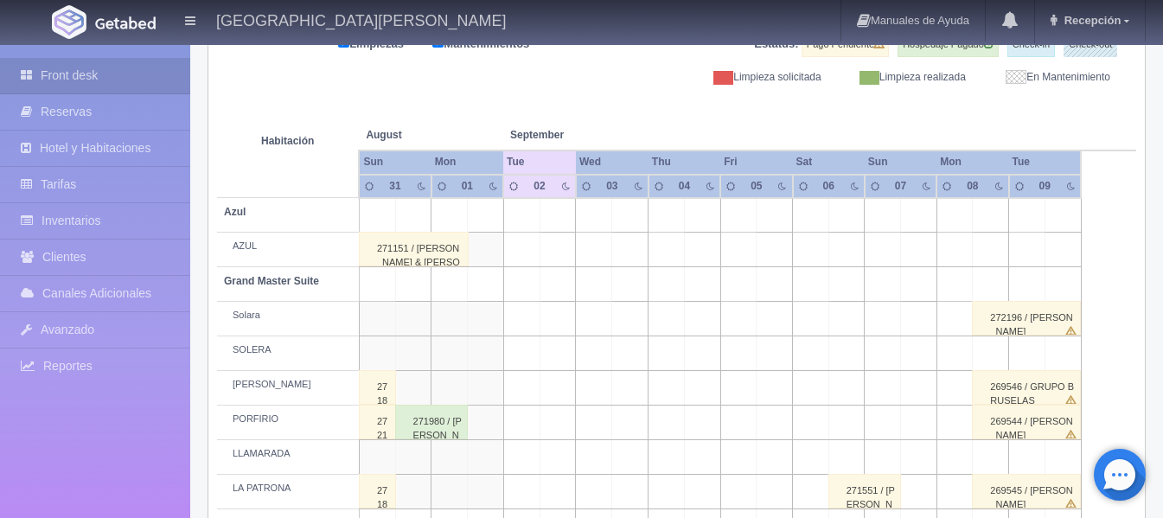
scroll to position [432, 0]
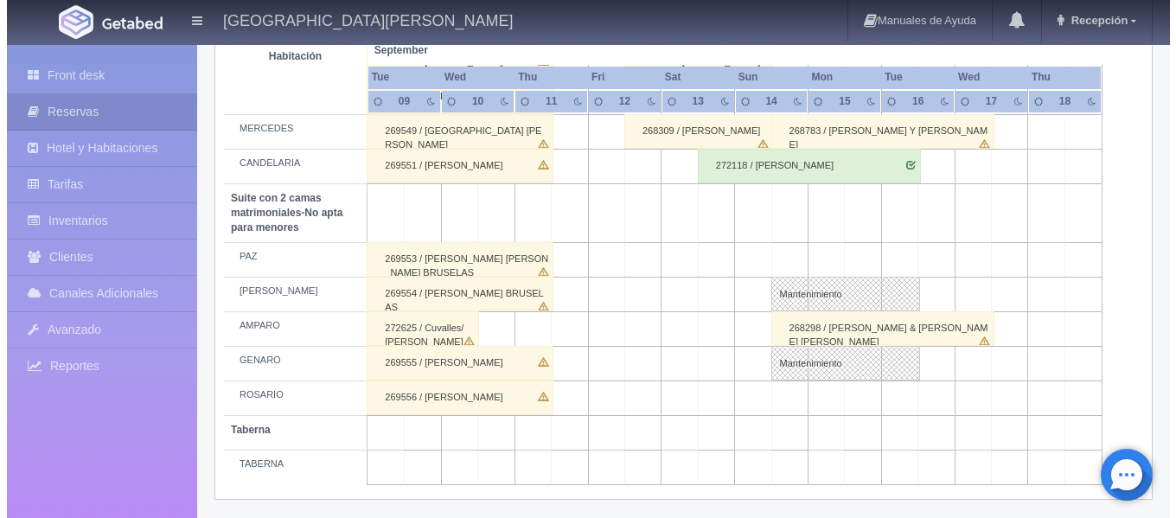
scroll to position [1398, 0]
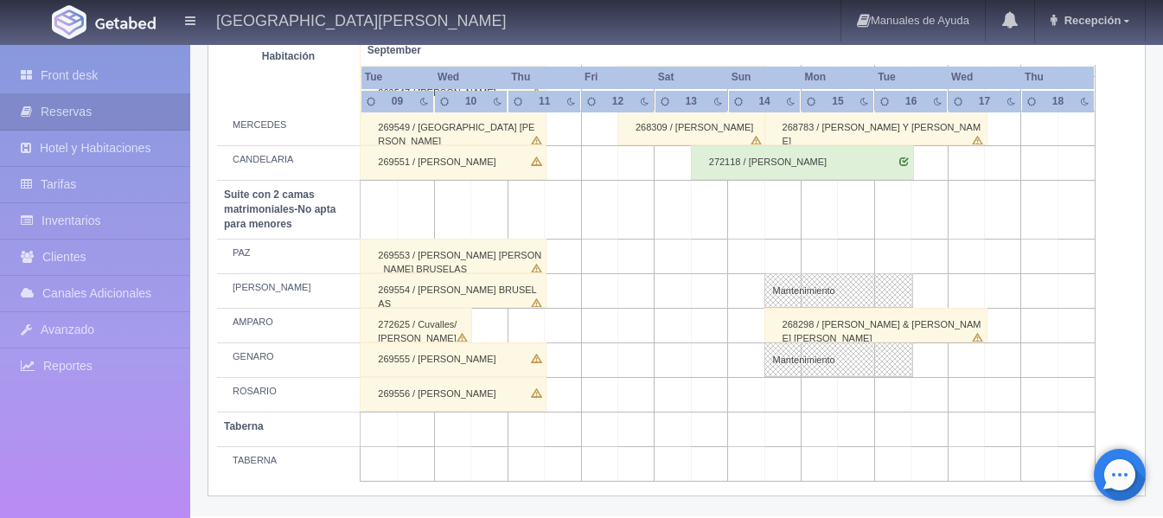
click at [572, 295] on td at bounding box center [563, 291] width 36 height 35
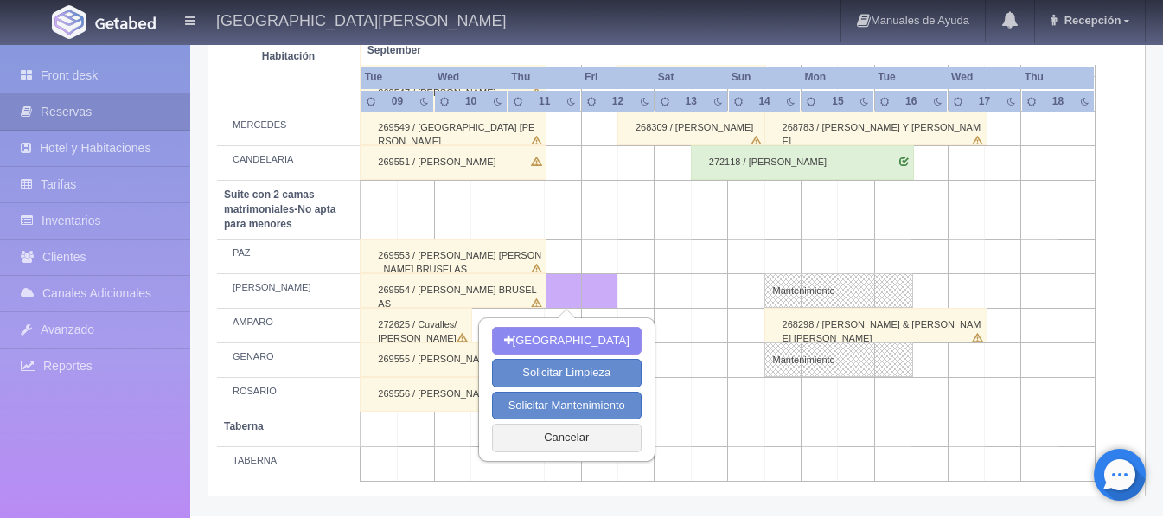
click at [668, 292] on td at bounding box center [673, 291] width 36 height 35
click at [595, 332] on button "[GEOGRAPHIC_DATA]" at bounding box center [567, 341] width 150 height 29
type input "11-09-2025"
type input "13-09-2025"
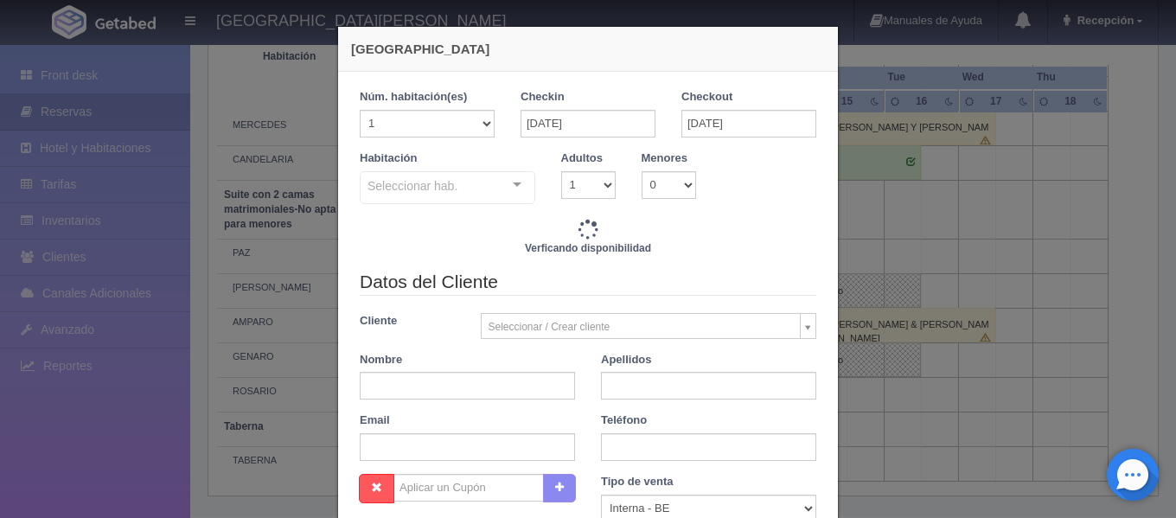
checkbox input "false"
type input "8620.00"
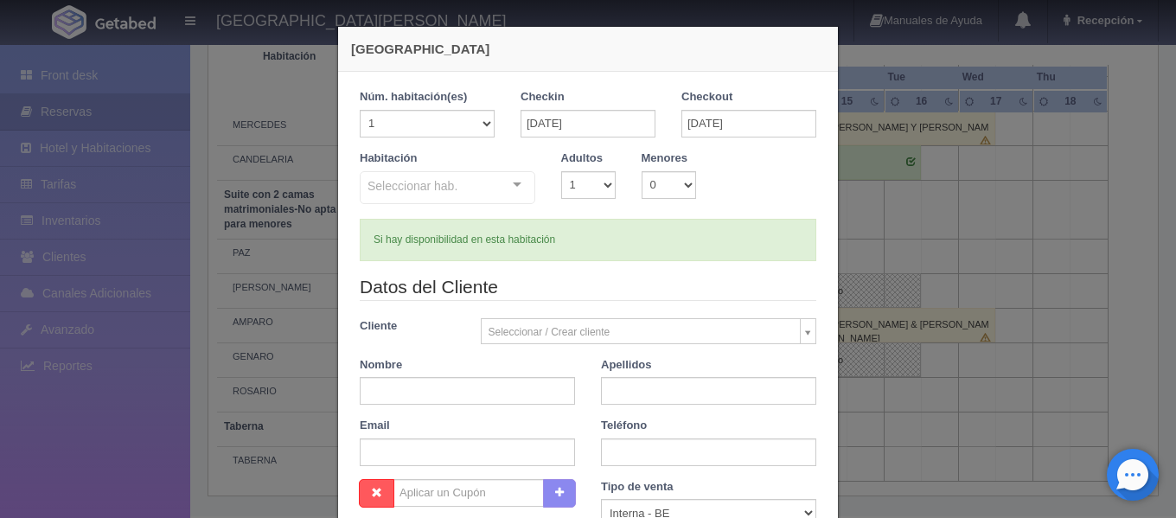
checkbox input "false"
click at [495, 184] on div "Seleccionar hab. No elements found. Consider changing the search query. List is…" at bounding box center [448, 188] width 176 height 35
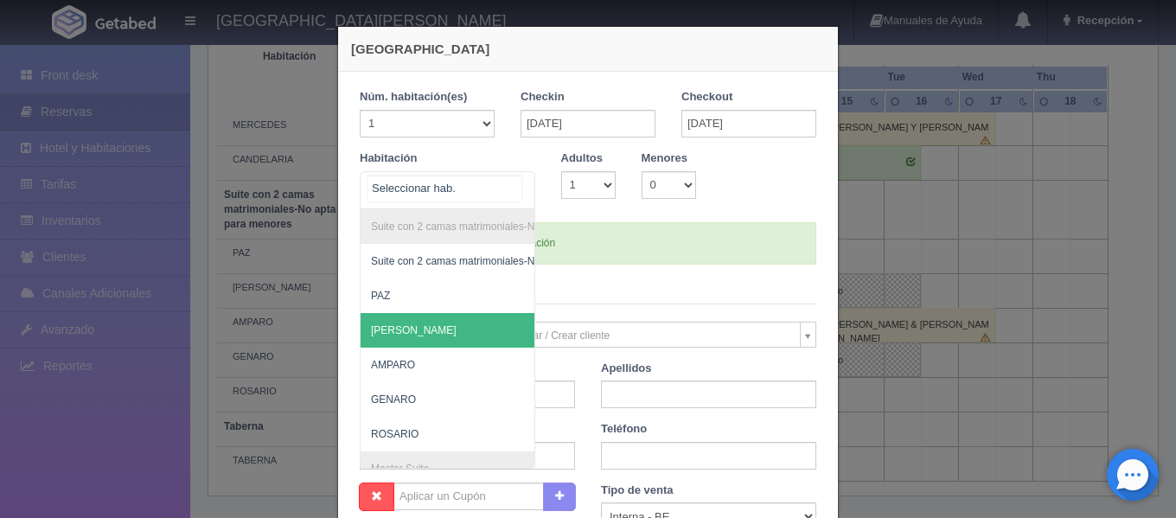
click at [420, 324] on span "[PERSON_NAME]" at bounding box center [532, 330] width 342 height 35
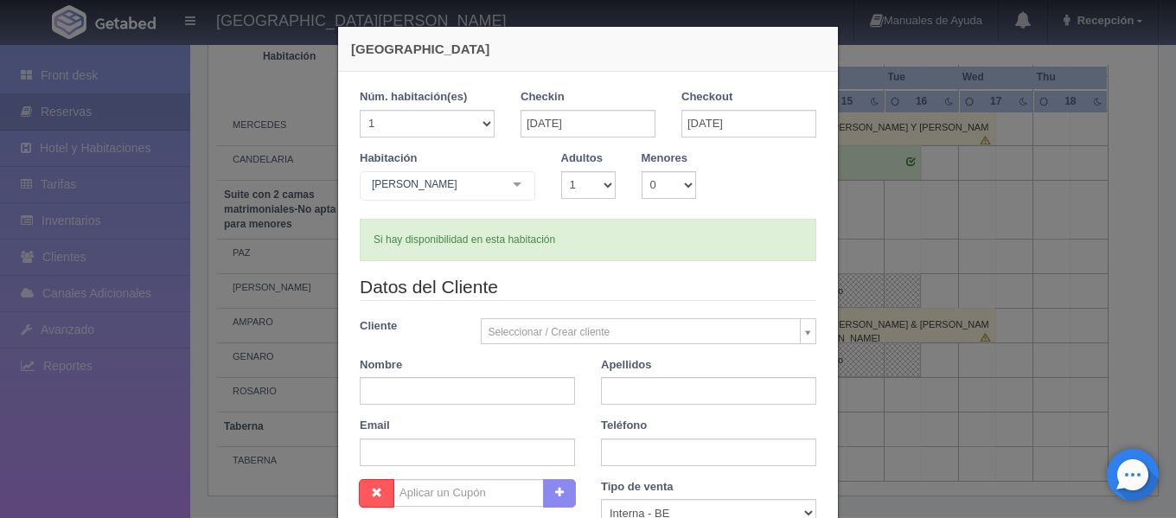
checkbox input "false"
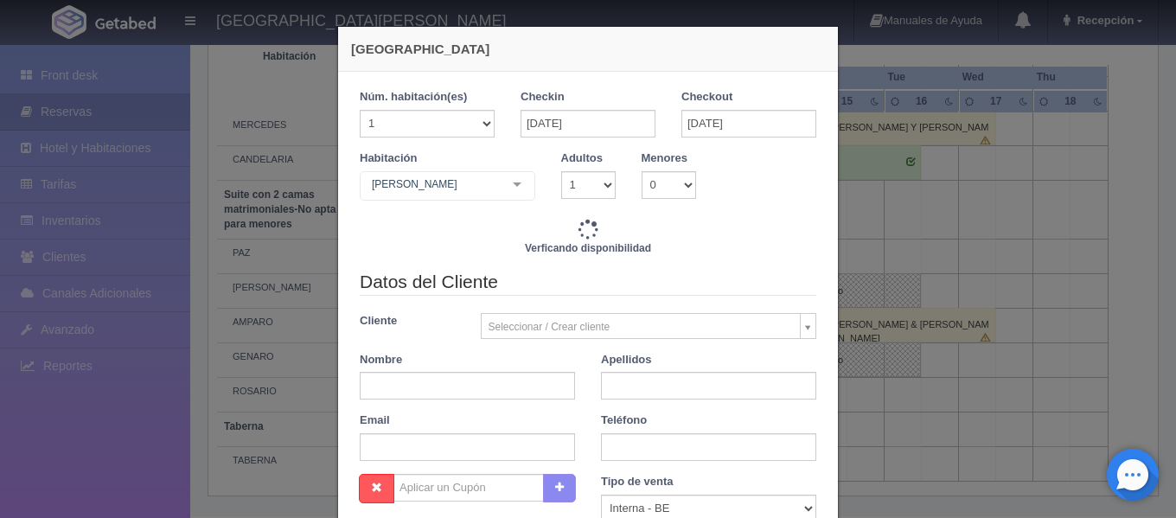
type input "8620.00"
checkbox input "false"
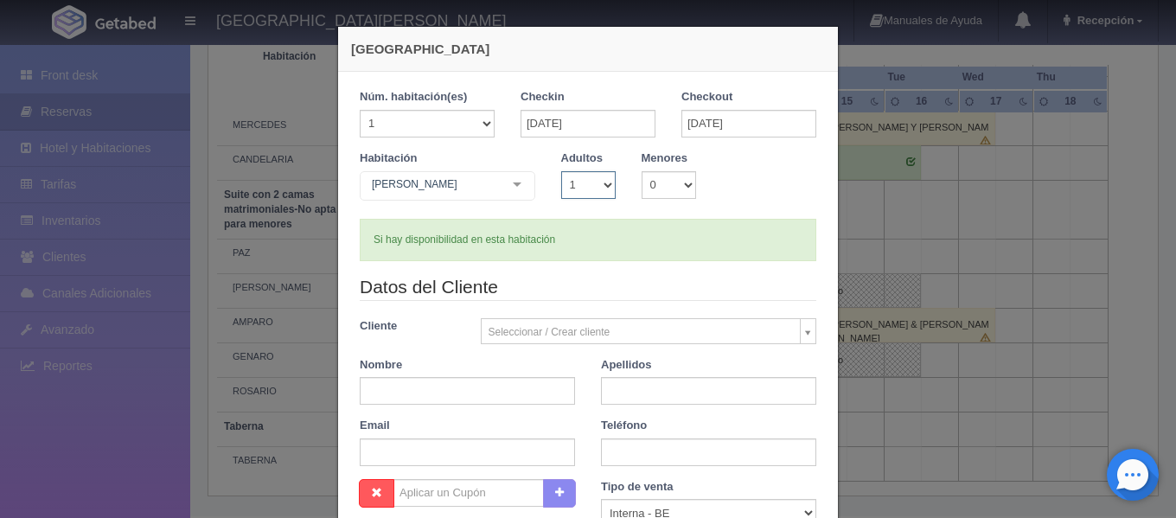
click at [596, 182] on select "1 2 3 4 5 6 7 8 9 10" at bounding box center [588, 185] width 54 height 28
select select "2"
click at [561, 171] on select "1 2 3 4 5 6 7 8 9 10" at bounding box center [588, 185] width 54 height 28
checkbox input "false"
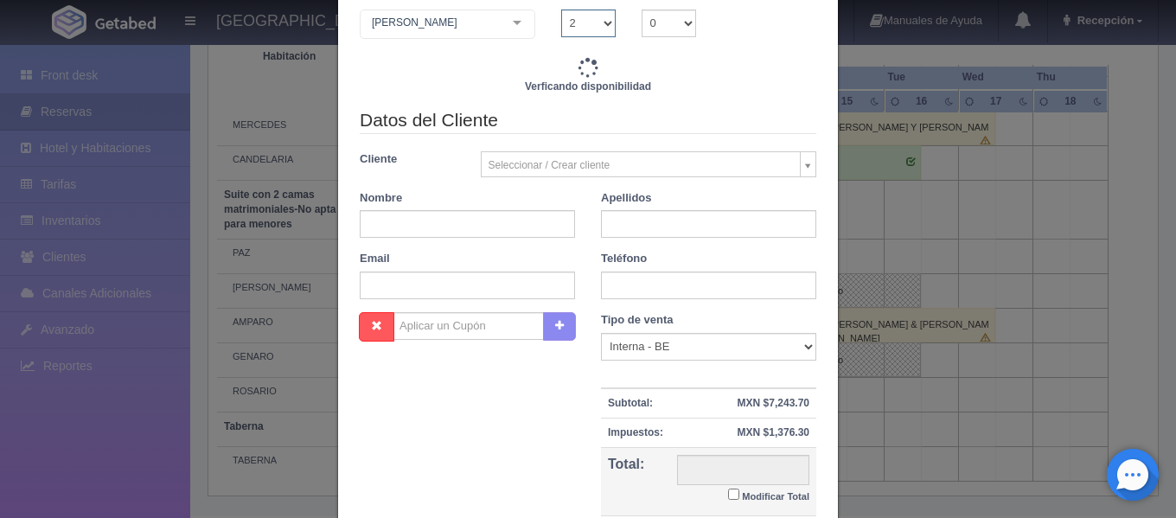
type input "8620.00"
checkbox input "false"
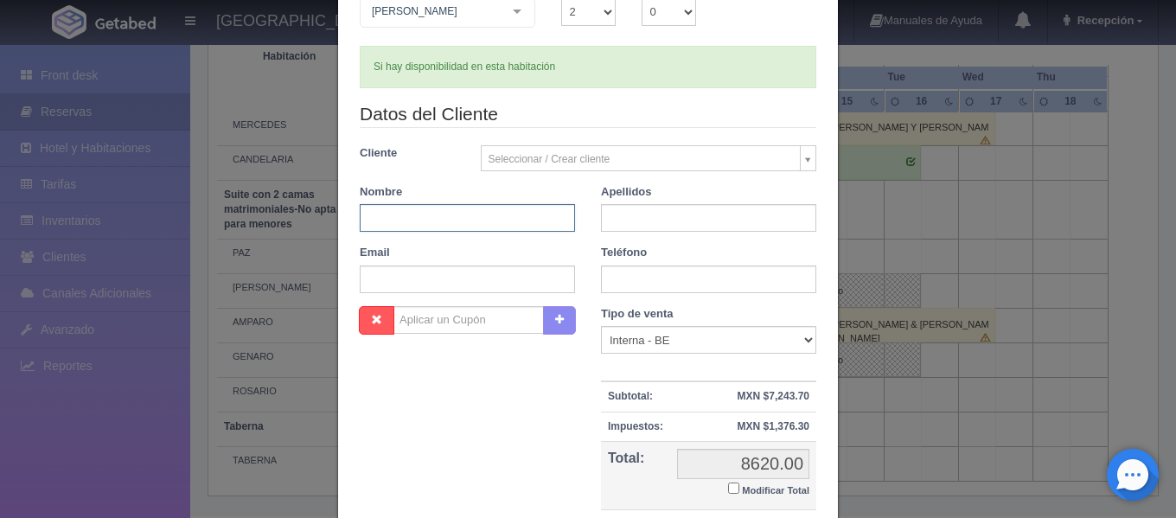
click at [489, 210] on input "text" at bounding box center [467, 218] width 215 height 28
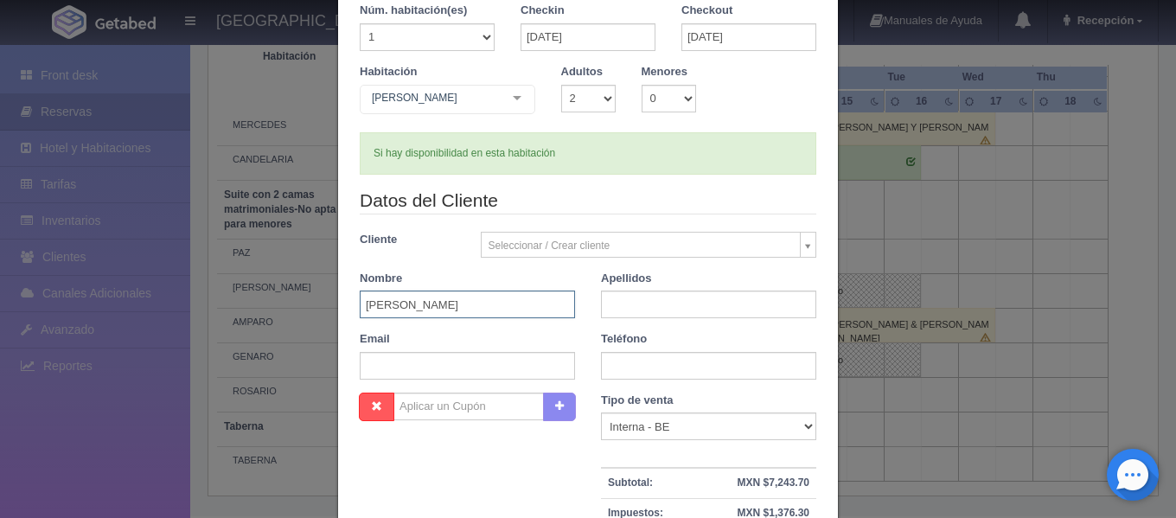
type input "[PERSON_NAME]"
click at [604, 299] on input "text" at bounding box center [708, 305] width 215 height 28
type input "CENDEJA RUIZ"
click at [601, 367] on input "text" at bounding box center [708, 366] width 215 height 28
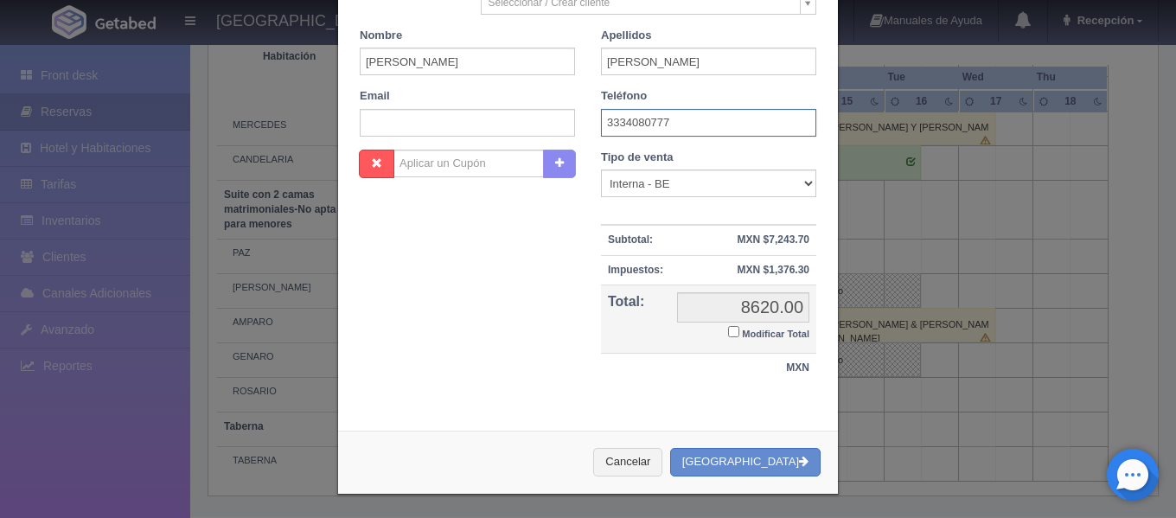
scroll to position [332, 0]
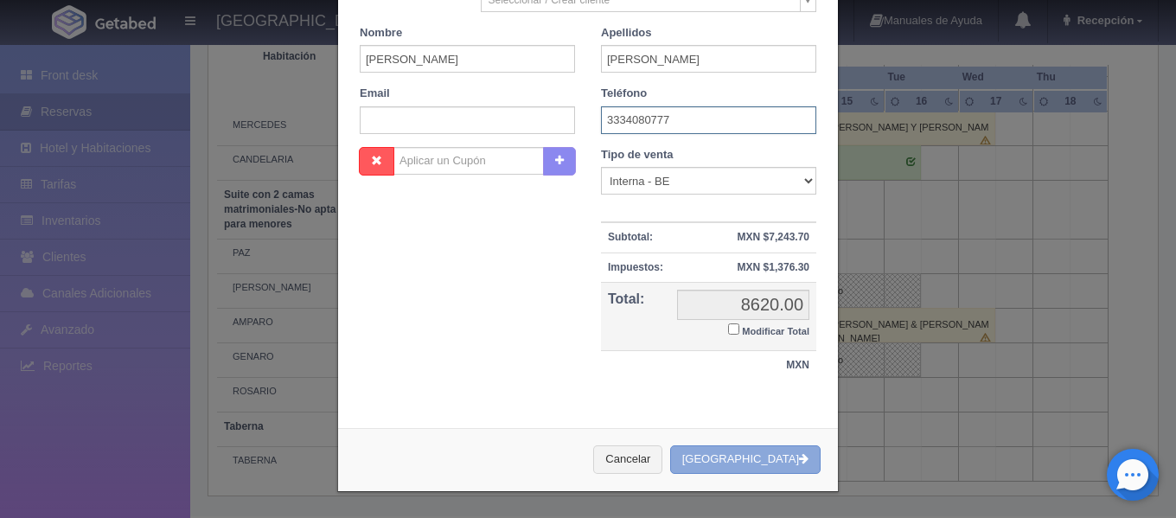
type input "3334080777"
click at [760, 452] on button "Crear Reserva" at bounding box center [745, 459] width 150 height 29
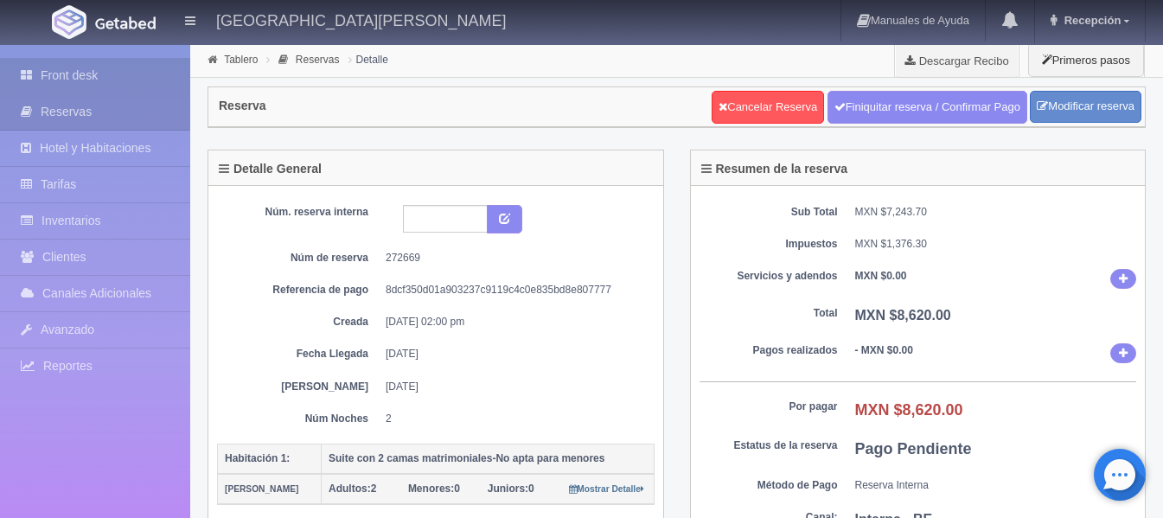
click at [86, 78] on link "Front desk" at bounding box center [95, 75] width 190 height 35
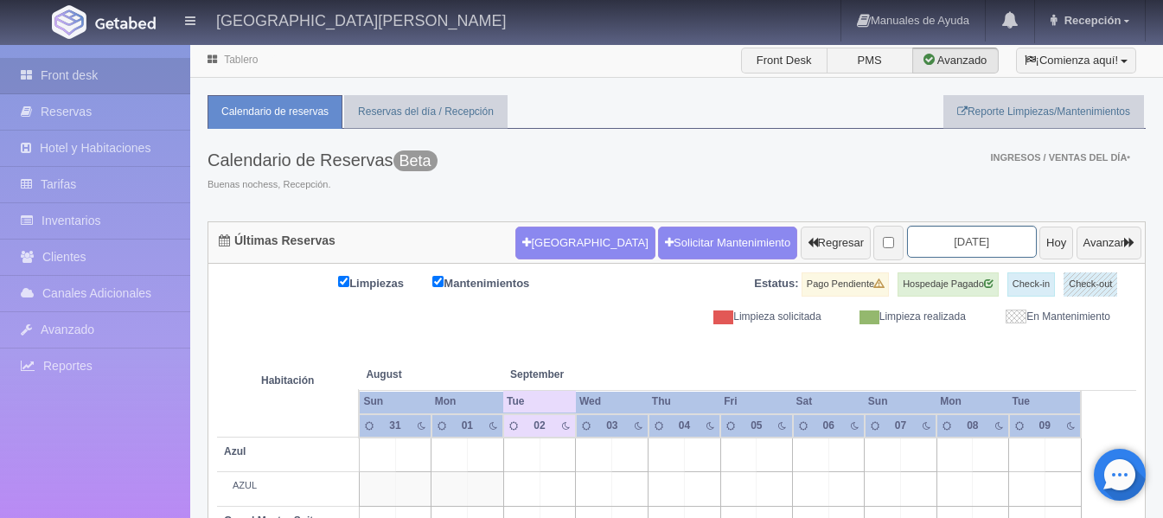
click at [925, 237] on input "[DATE]" at bounding box center [972, 242] width 130 height 32
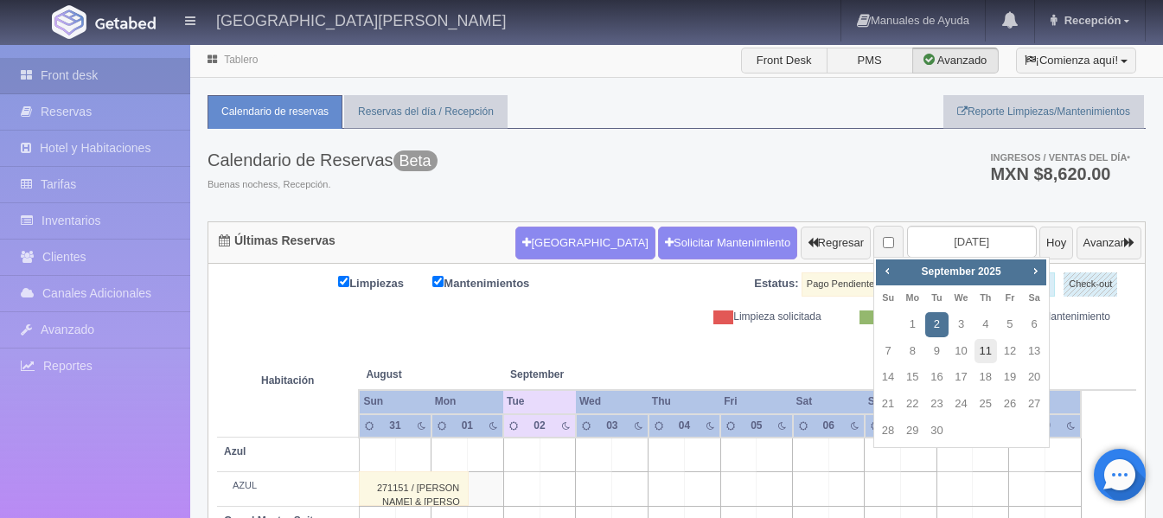
click at [992, 346] on link "11" at bounding box center [985, 351] width 22 height 25
type input "[DATE]"
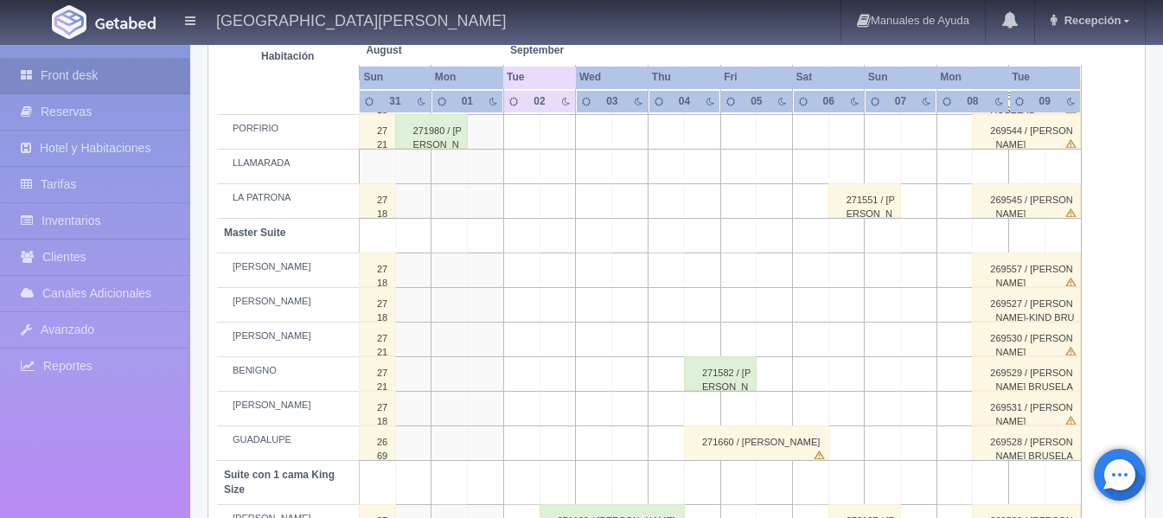
scroll to position [692, 0]
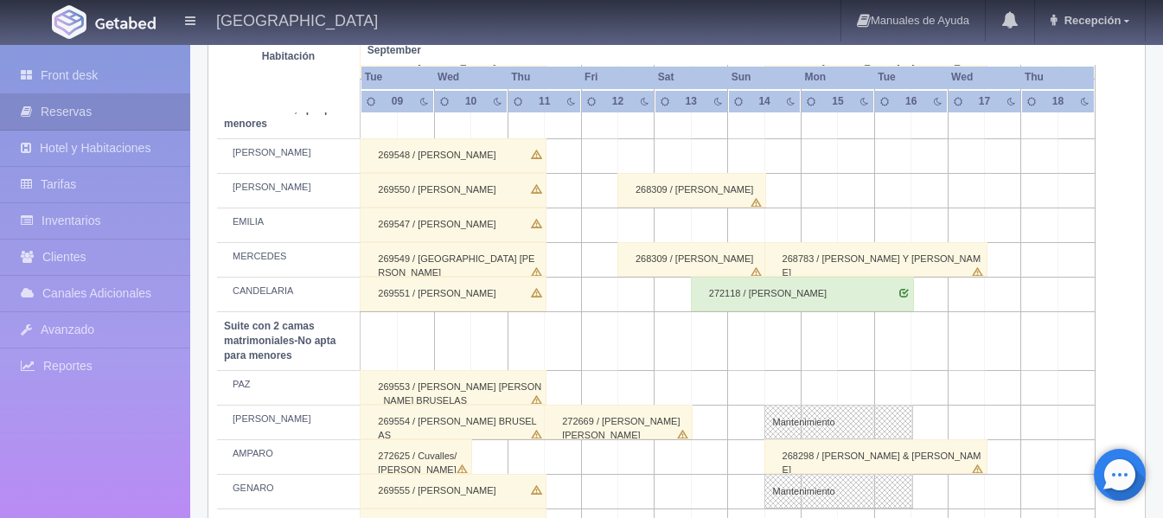
scroll to position [1398, 0]
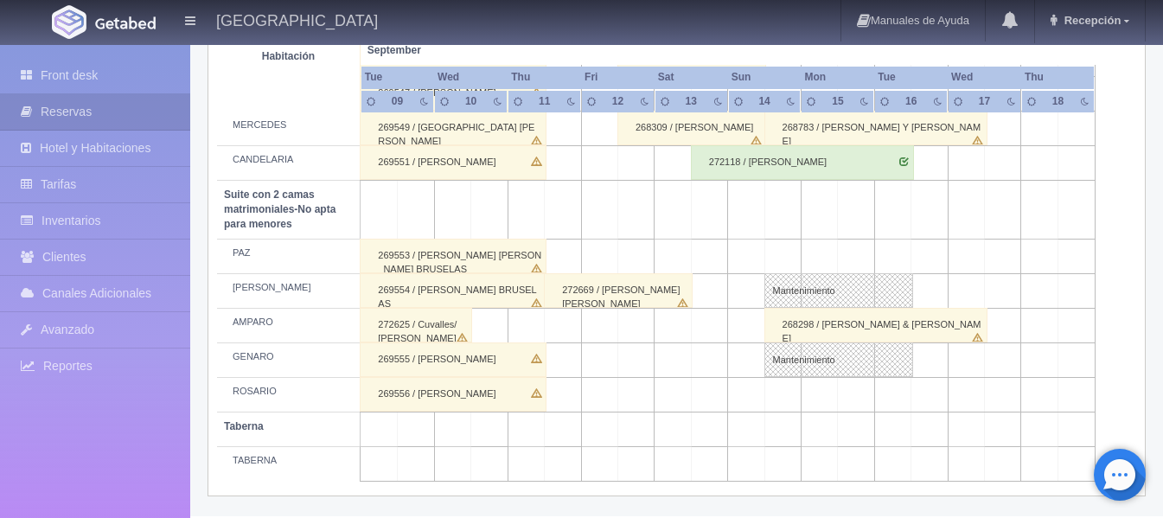
click at [532, 289] on div "269554 / [PERSON_NAME] BRUSELAS" at bounding box center [453, 290] width 187 height 35
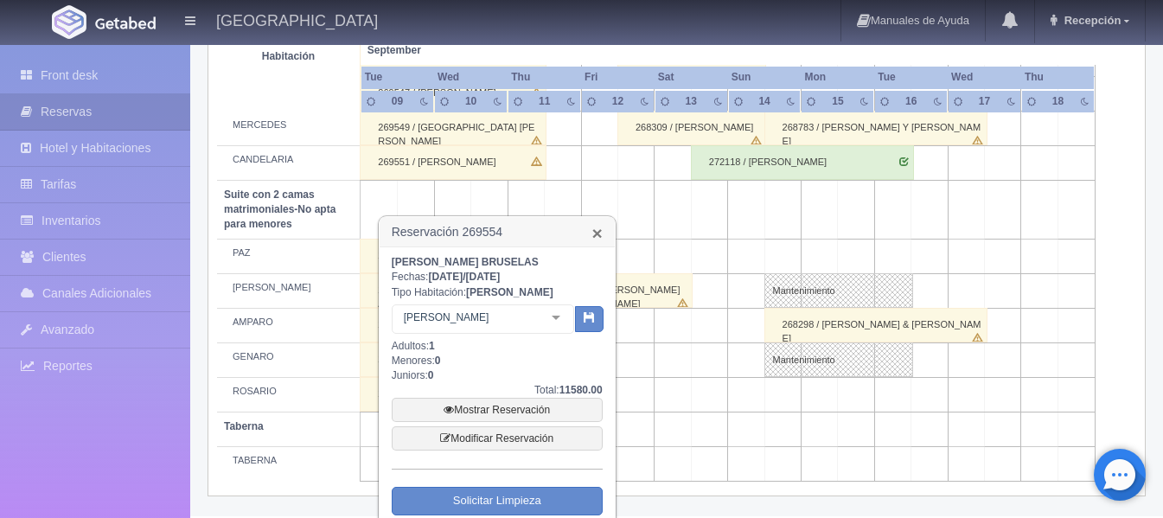
click at [595, 225] on link "×" at bounding box center [596, 233] width 10 height 18
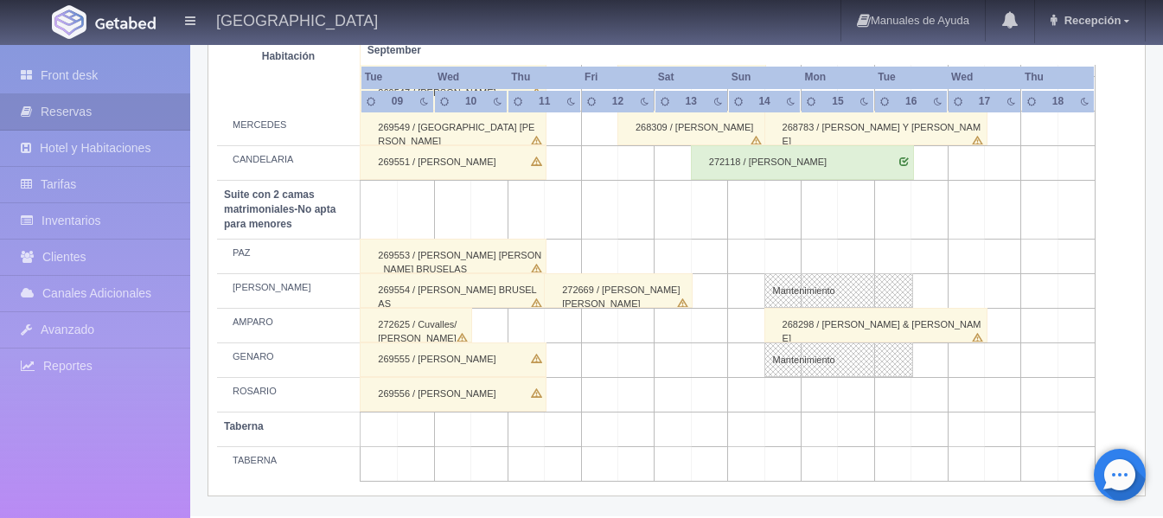
click at [601, 305] on div "272669 / [PERSON_NAME] [PERSON_NAME]" at bounding box center [618, 290] width 149 height 35
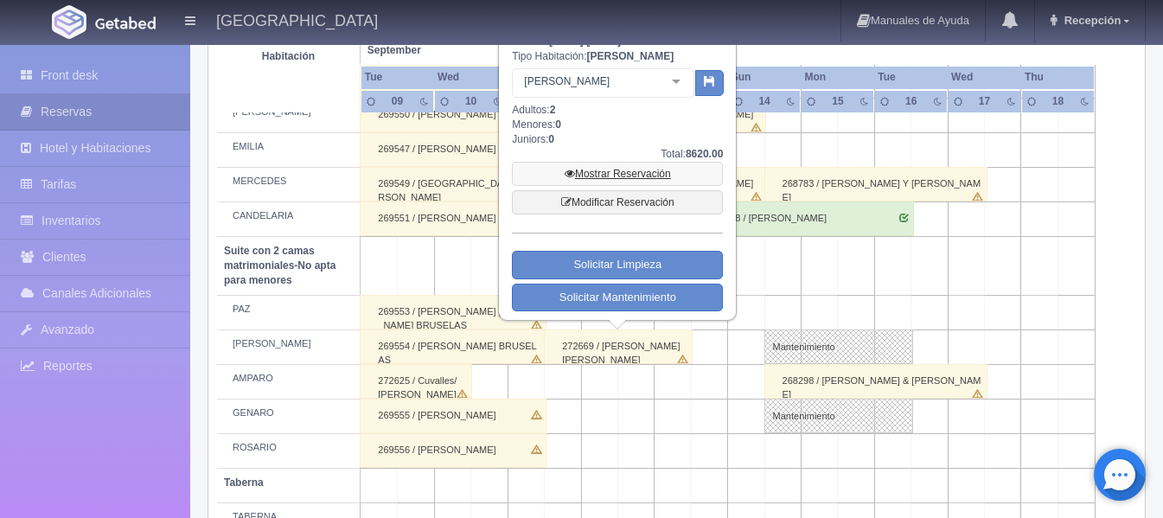
scroll to position [1312, 0]
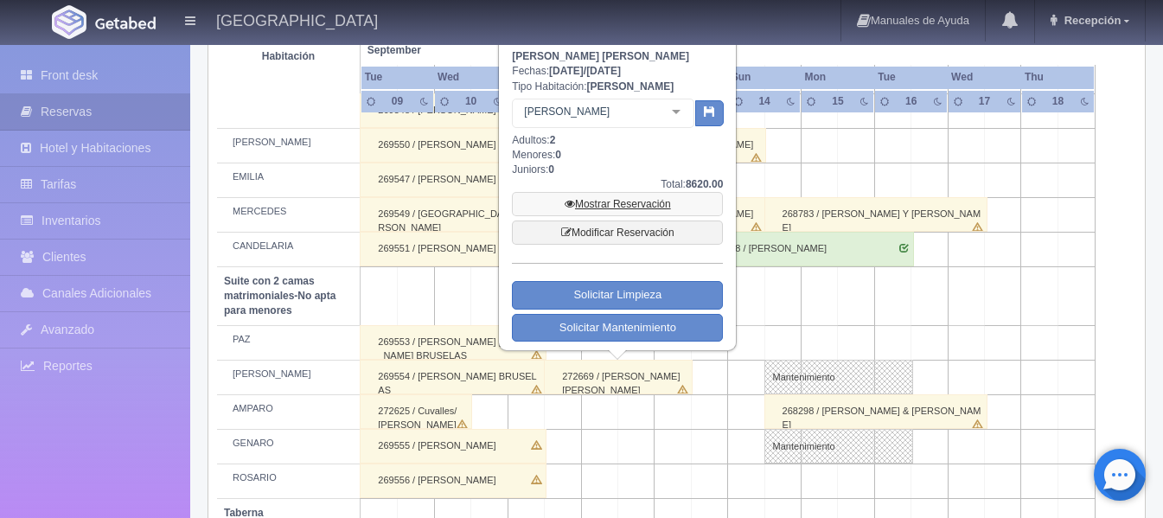
click at [611, 203] on link "Mostrar Reservación" at bounding box center [617, 204] width 211 height 24
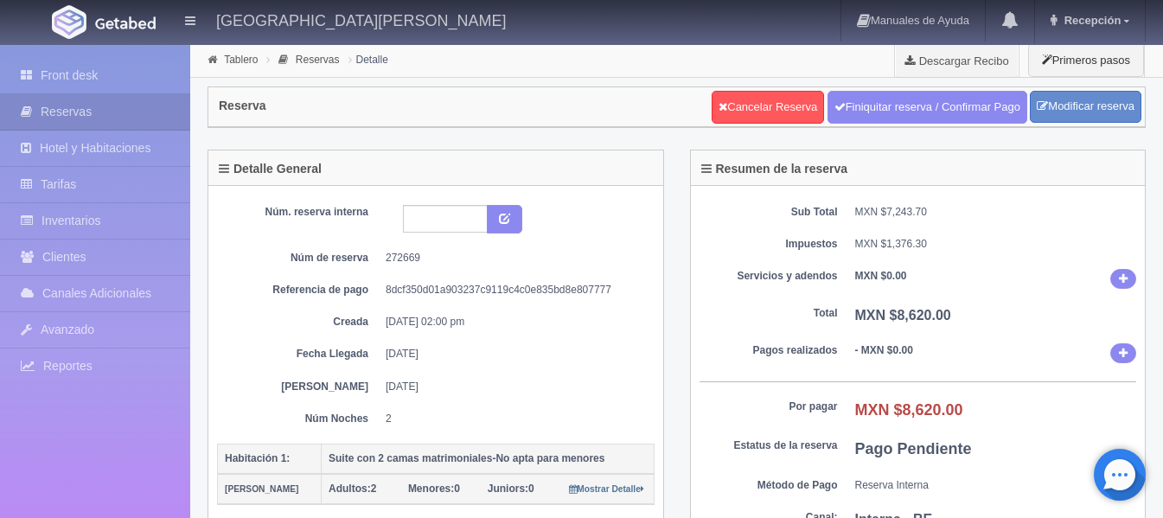
drag, startPoint x: 538, startPoint y: 337, endPoint x: 533, endPoint y: 328, distance: 10.4
click at [533, 328] on dd "[DATE] 02:00 pm" at bounding box center [514, 322] width 256 height 15
click at [69, 72] on link "Front desk" at bounding box center [95, 75] width 190 height 35
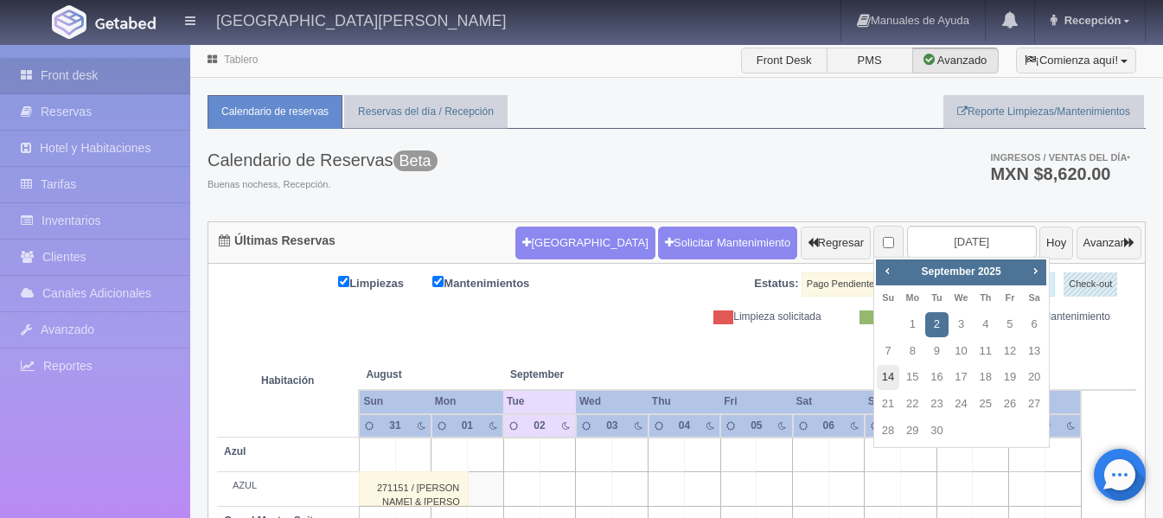
click at [891, 375] on link "14" at bounding box center [888, 377] width 22 height 25
type input "2025-09-14"
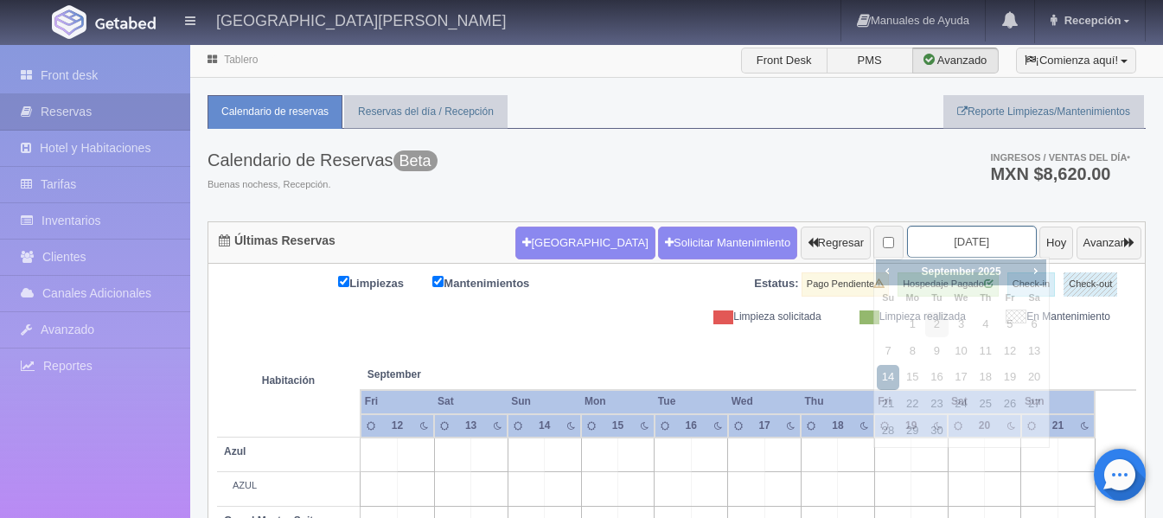
click at [938, 244] on input "[DATE]" at bounding box center [972, 242] width 130 height 32
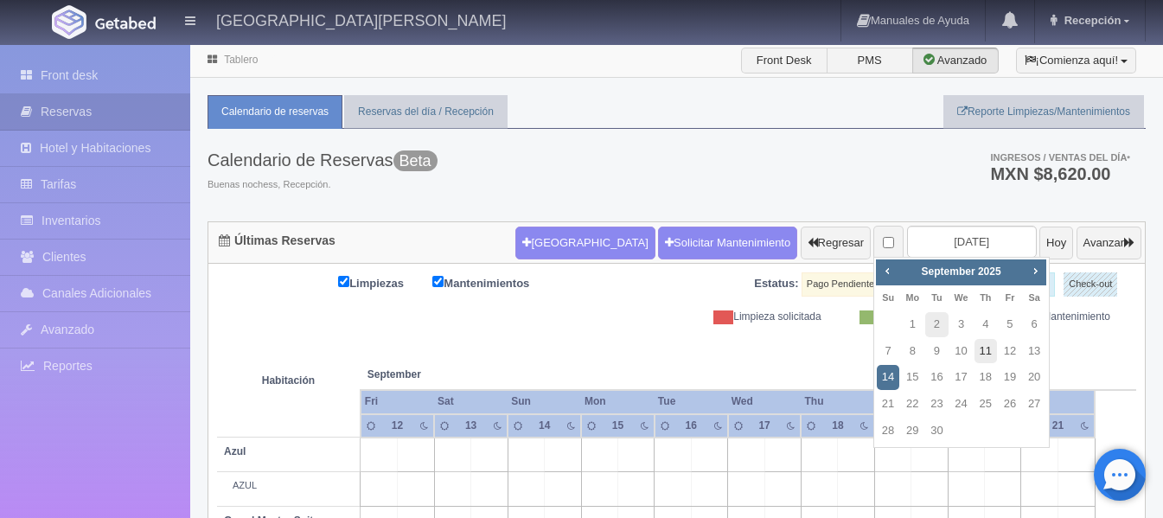
click at [981, 355] on link "11" at bounding box center [985, 351] width 22 height 25
type input "[DATE]"
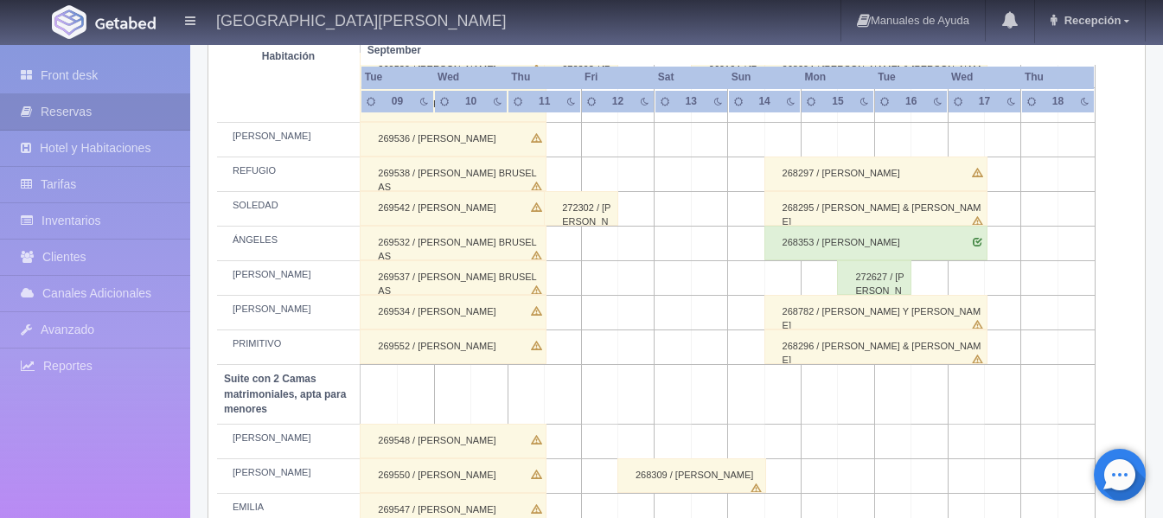
scroll to position [951, 0]
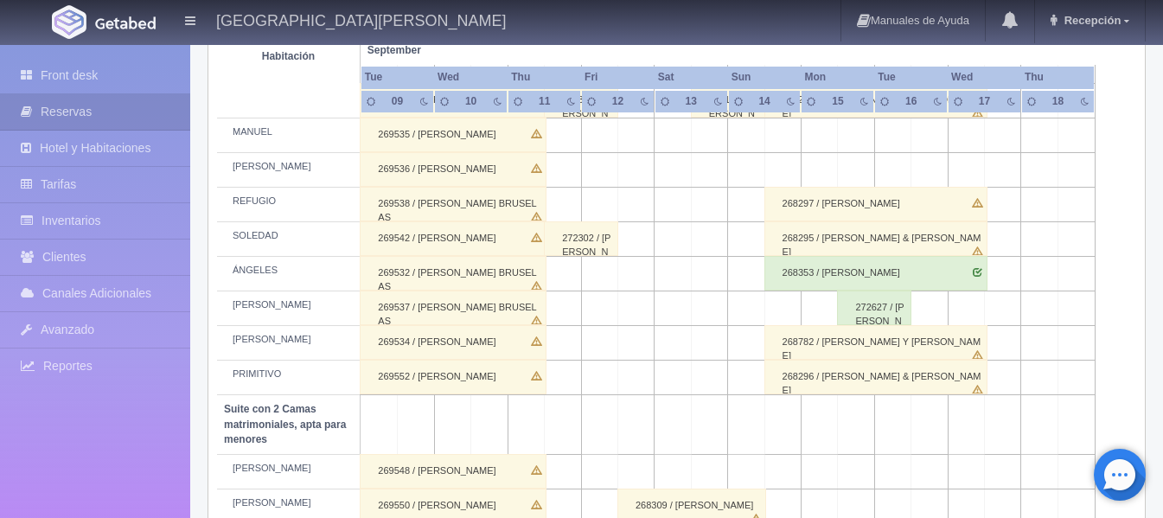
click at [569, 234] on div "272302 / [PERSON_NAME] [PERSON_NAME]" at bounding box center [581, 238] width 74 height 35
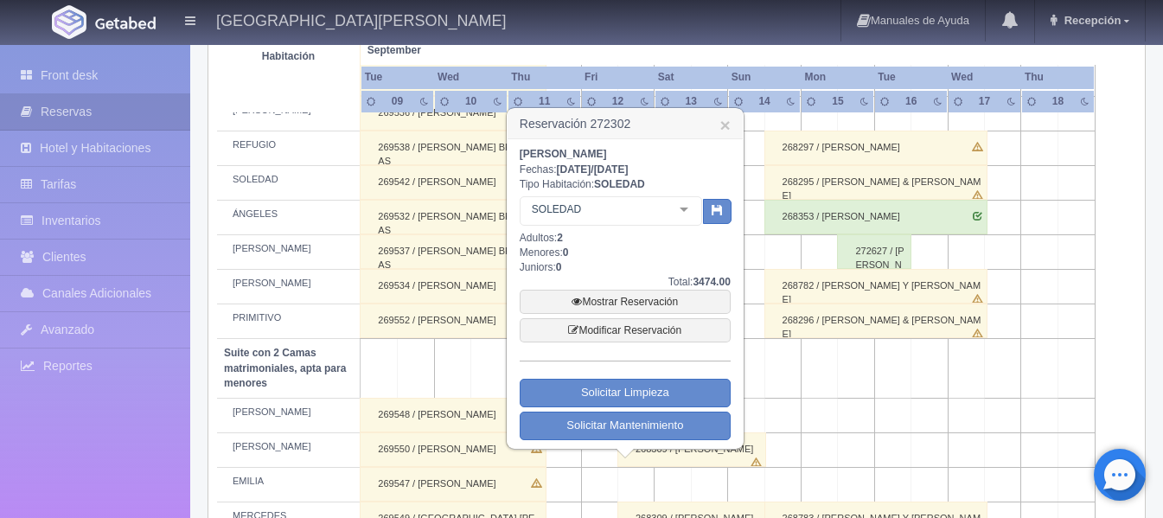
scroll to position [1038, 0]
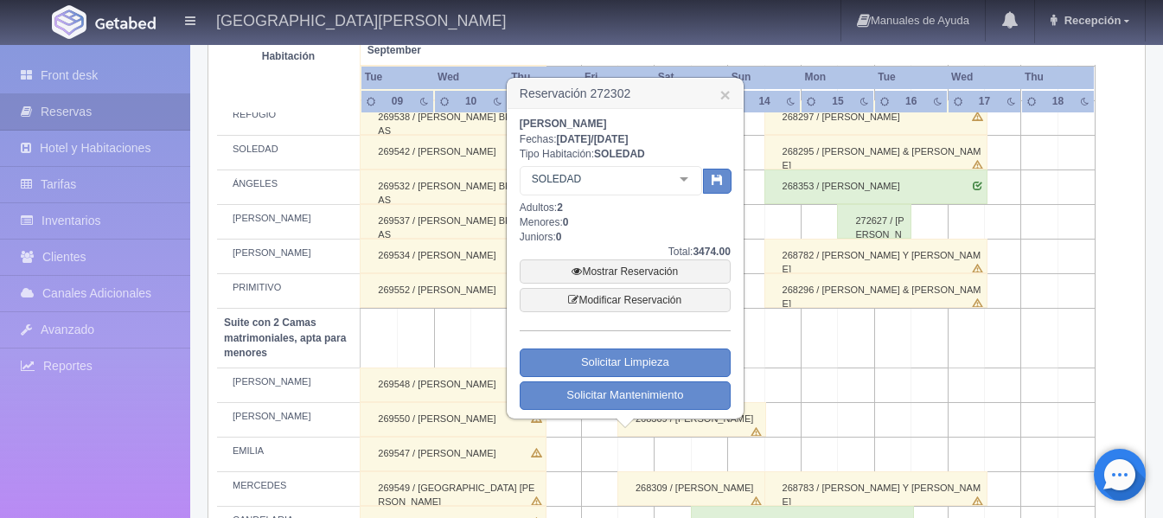
click at [581, 456] on td at bounding box center [599, 454] width 36 height 35
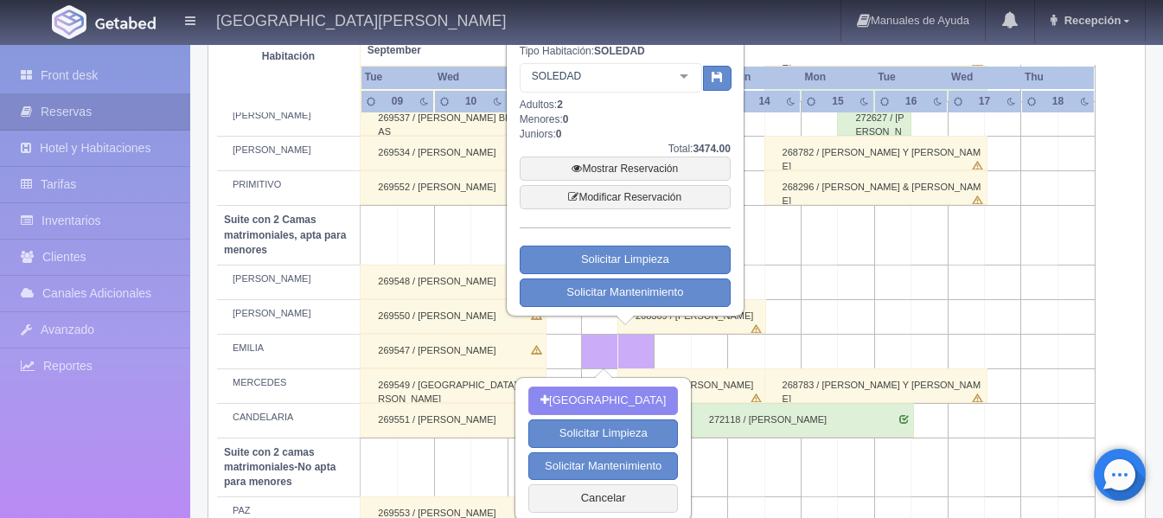
scroll to position [1297, 0]
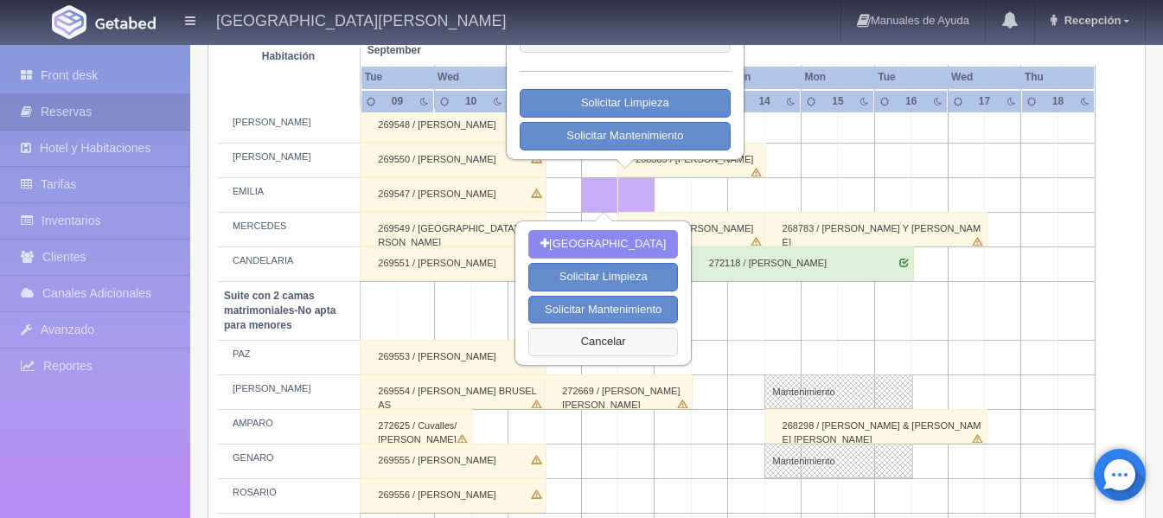
click at [576, 342] on button "Cancelar" at bounding box center [603, 342] width 150 height 29
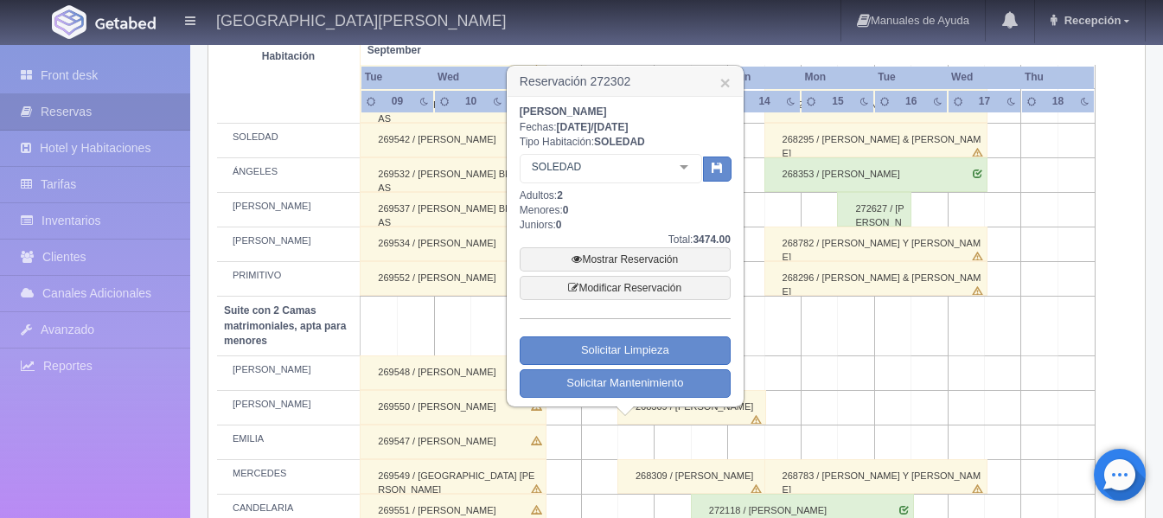
scroll to position [951, 0]
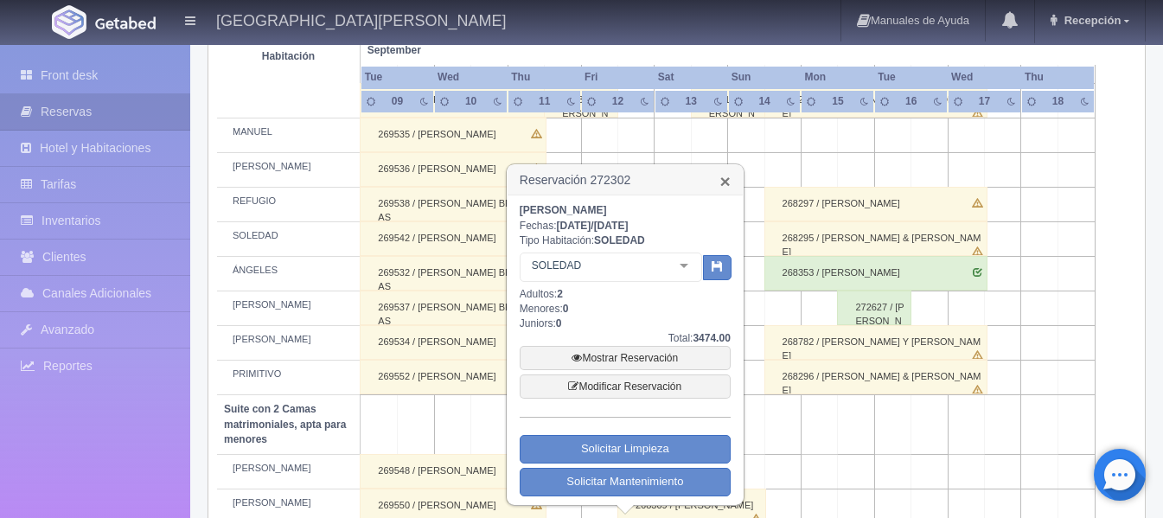
click at [726, 185] on link "×" at bounding box center [725, 181] width 10 height 18
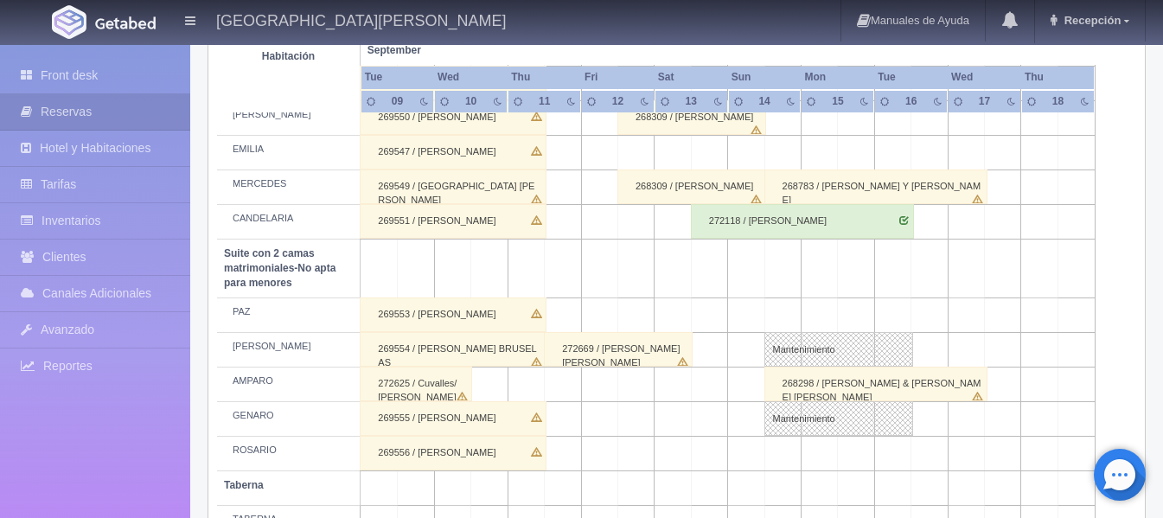
scroll to position [1383, 0]
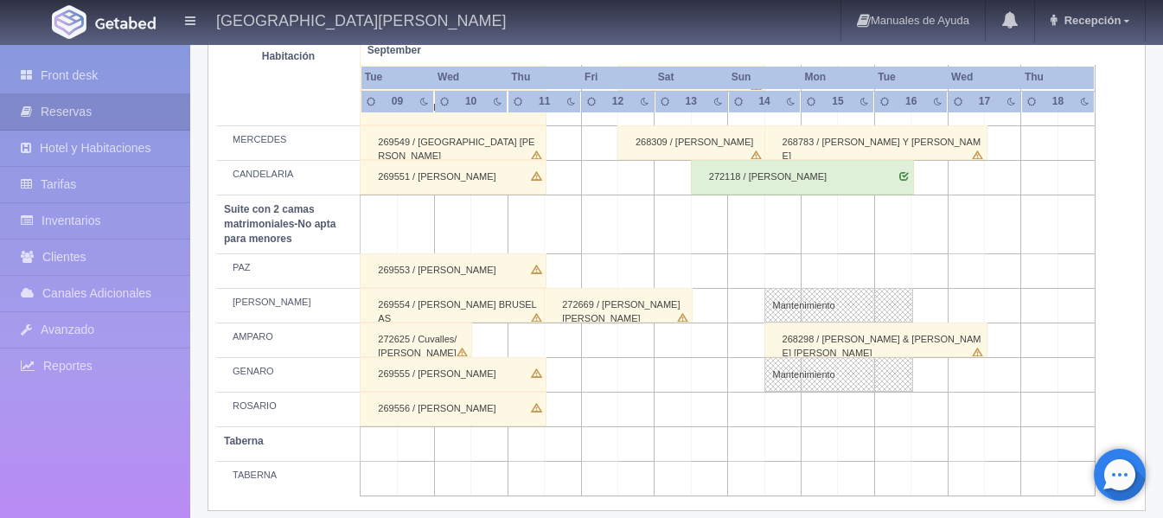
click at [585, 294] on div "272669 / MARIA CONCEPCION CENDEJA RUIZ" at bounding box center [618, 305] width 149 height 35
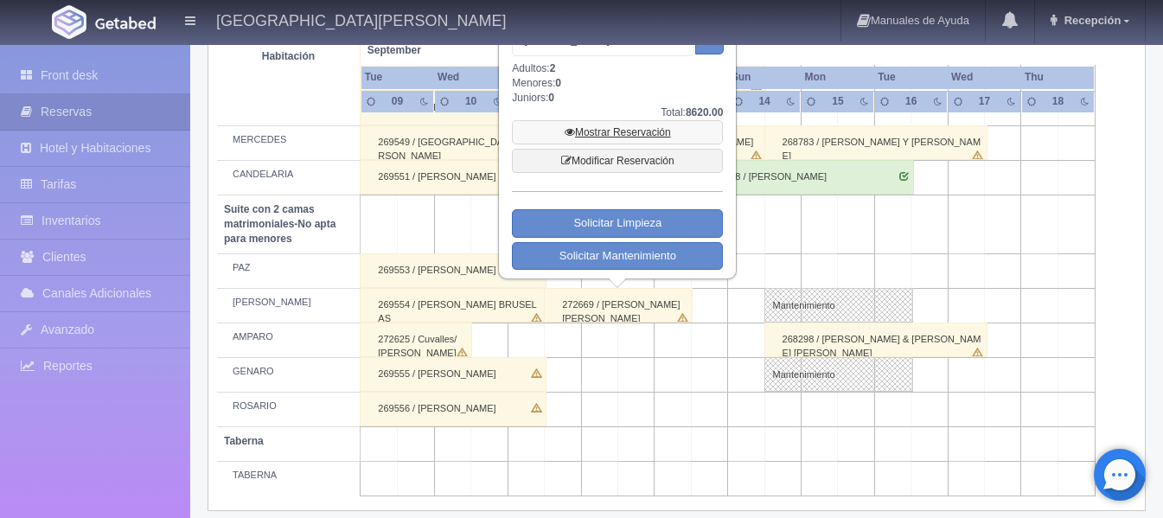
click at [626, 127] on link "Mostrar Reservación" at bounding box center [617, 132] width 211 height 24
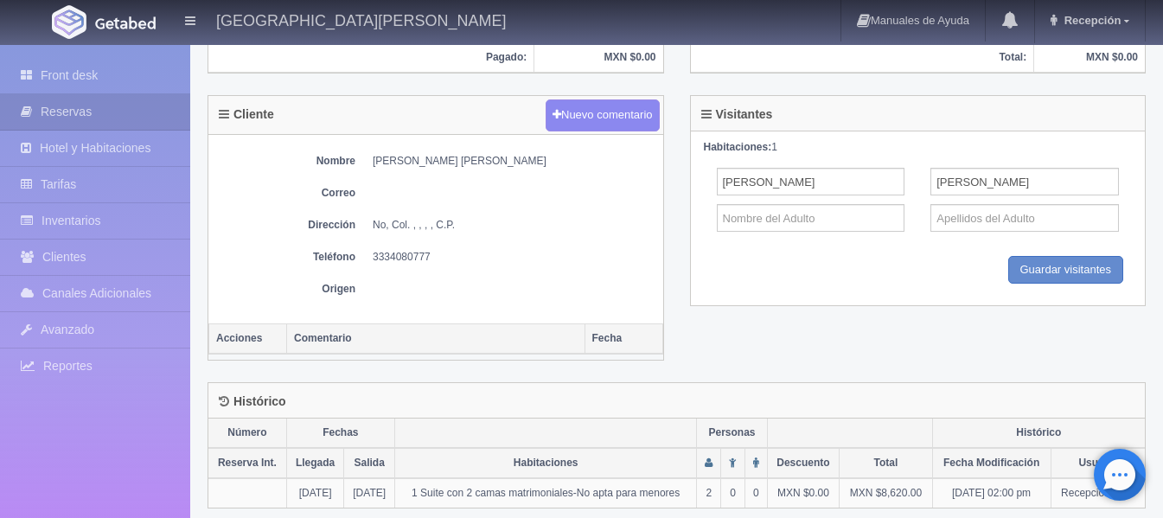
scroll to position [614, 0]
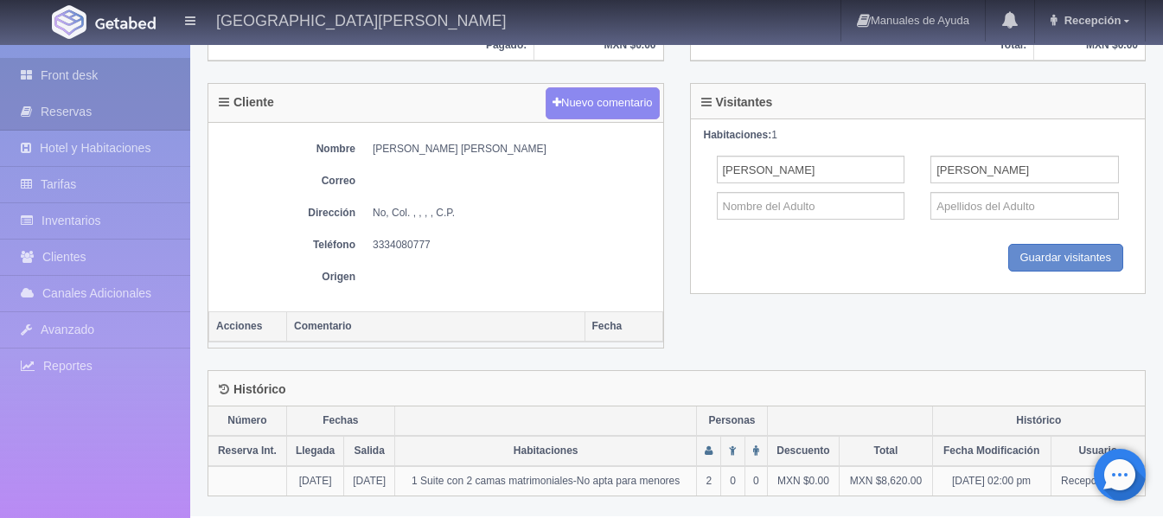
click at [126, 81] on link "Front desk" at bounding box center [95, 75] width 190 height 35
